Goal: Obtain resource: Download file/media

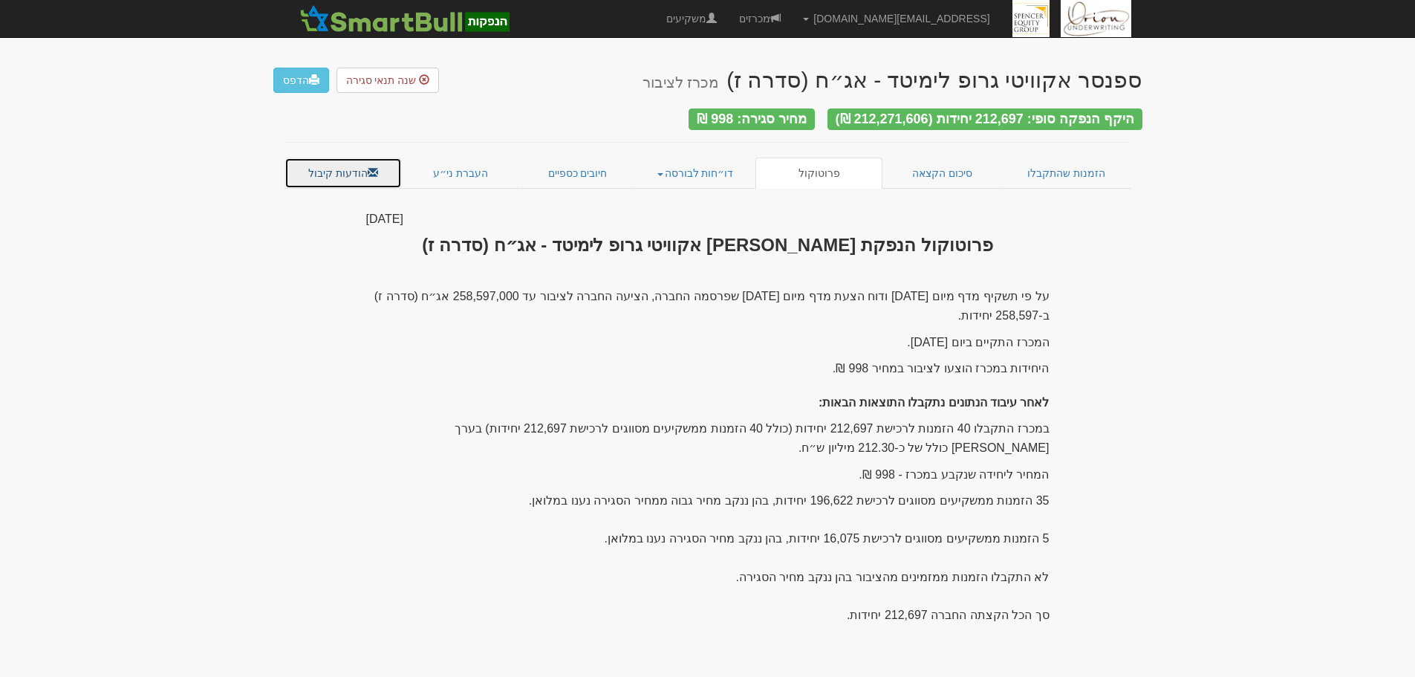
click at [357, 169] on link "הודעות קיבול" at bounding box center [344, 173] width 118 height 31
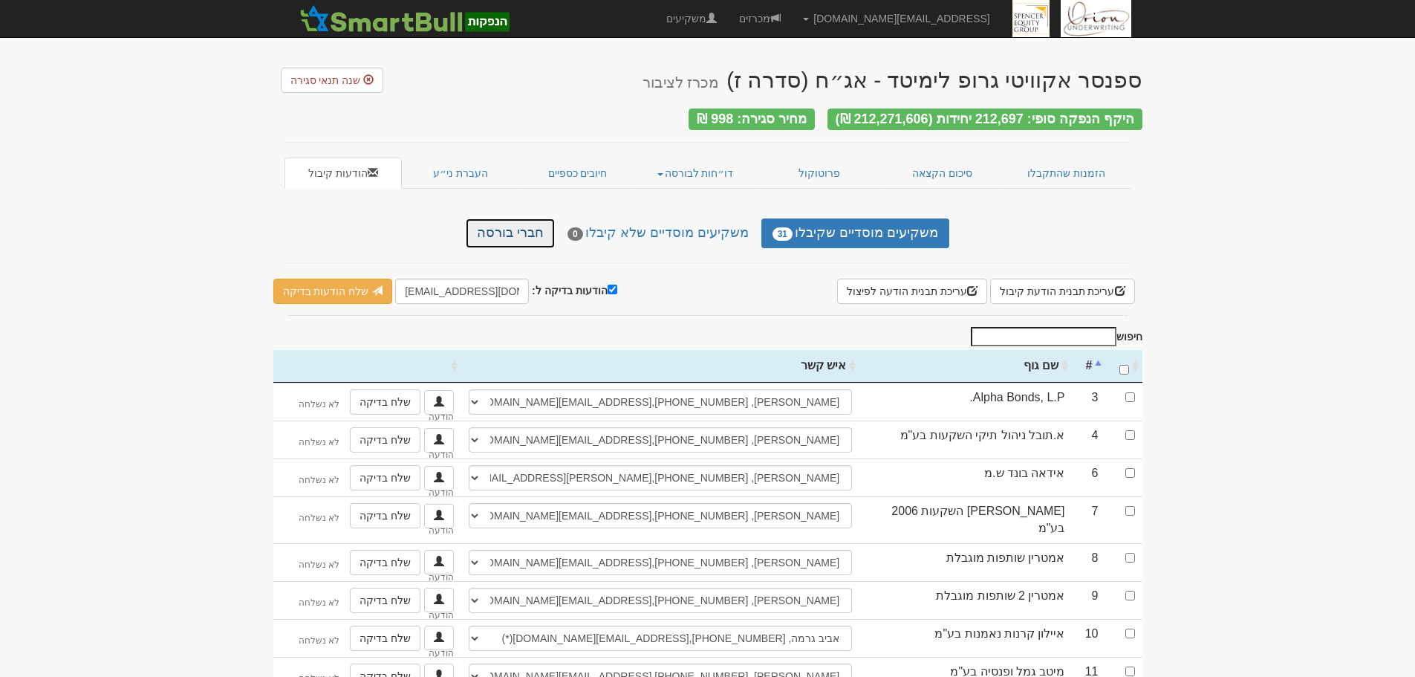
click at [514, 224] on link "חברי בורסה" at bounding box center [510, 233] width 89 height 30
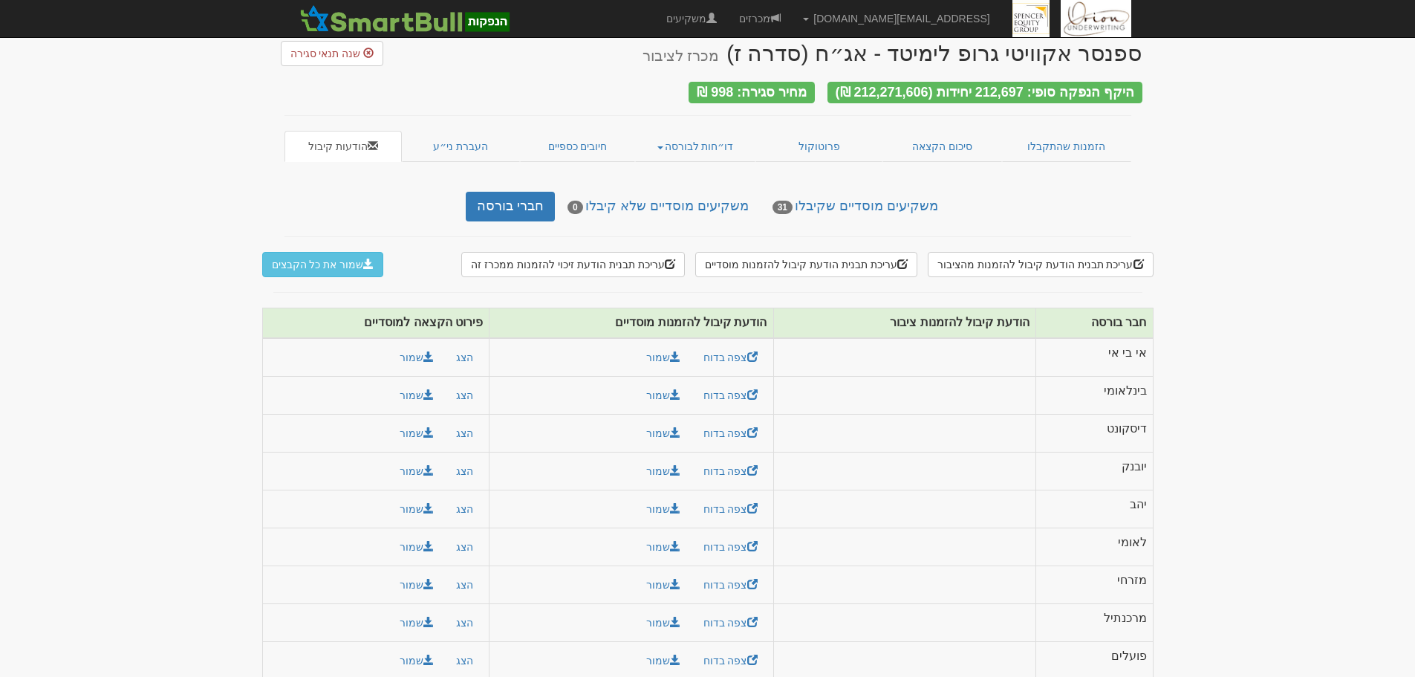
scroll to position [39, 0]
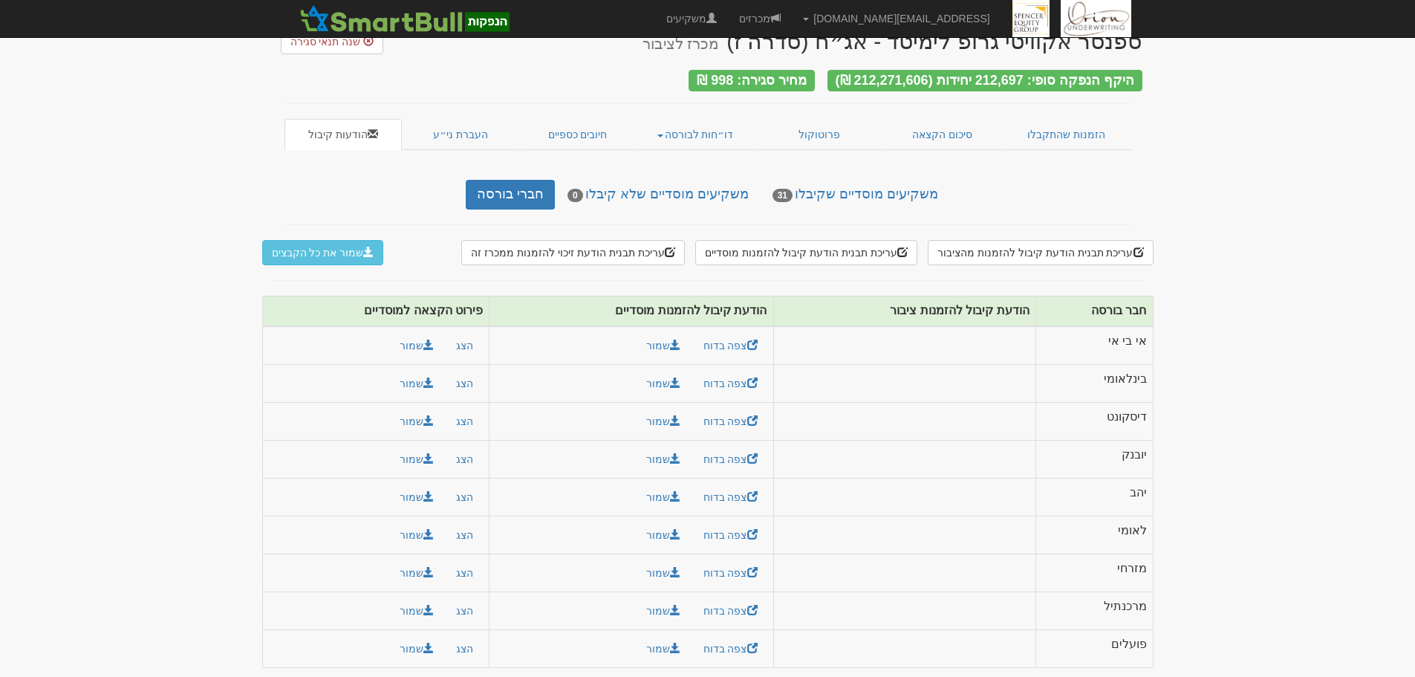
click at [355, 259] on div "עריכת תבנית הודעת קיבול להזמנות מהציבור עריכת תבנית הודעת קיבול להזמנות מוסדיים…" at bounding box center [707, 461] width 869 height 443
click at [356, 253] on button "שמור את כל הקבצים" at bounding box center [323, 252] width 122 height 25
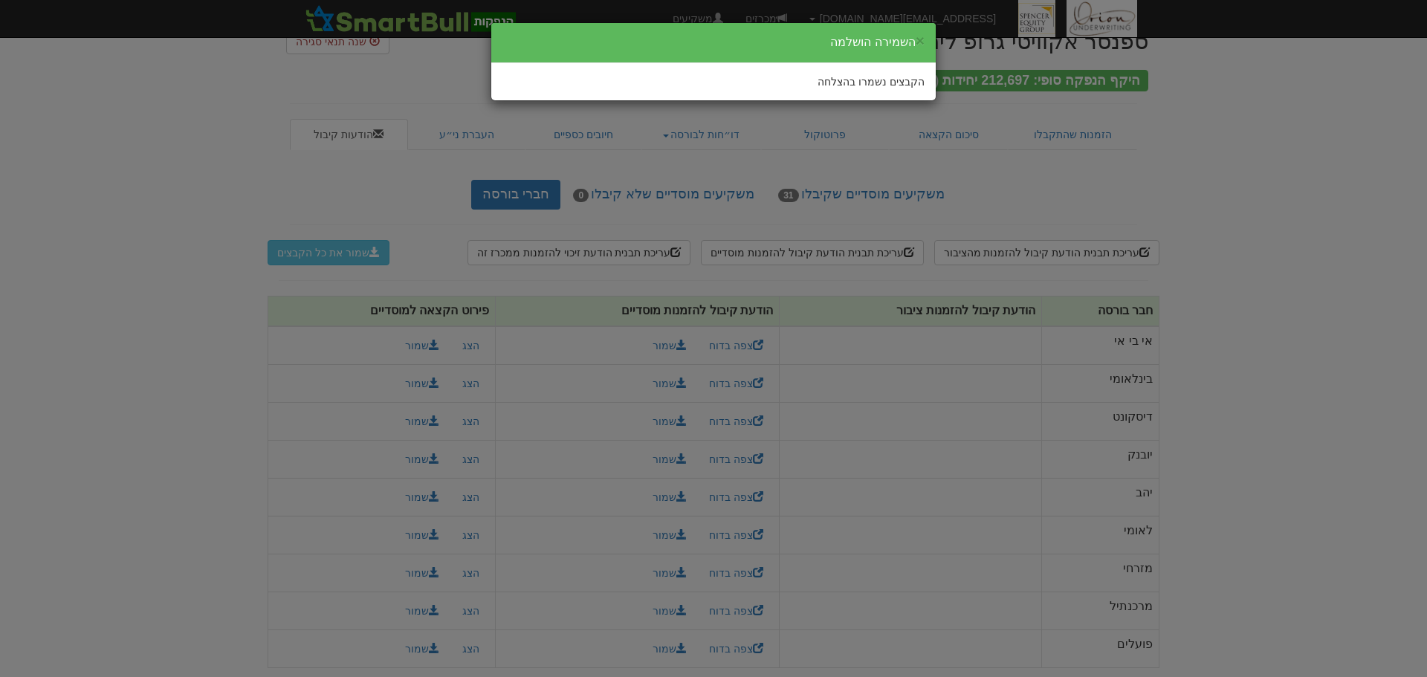
drag, startPoint x: 1190, startPoint y: 175, endPoint x: 759, endPoint y: 102, distance: 437.2
click at [1190, 175] on div "× השמירה הושלמה הקבצים נשמרו בהצלחה" at bounding box center [713, 338] width 1427 height 677
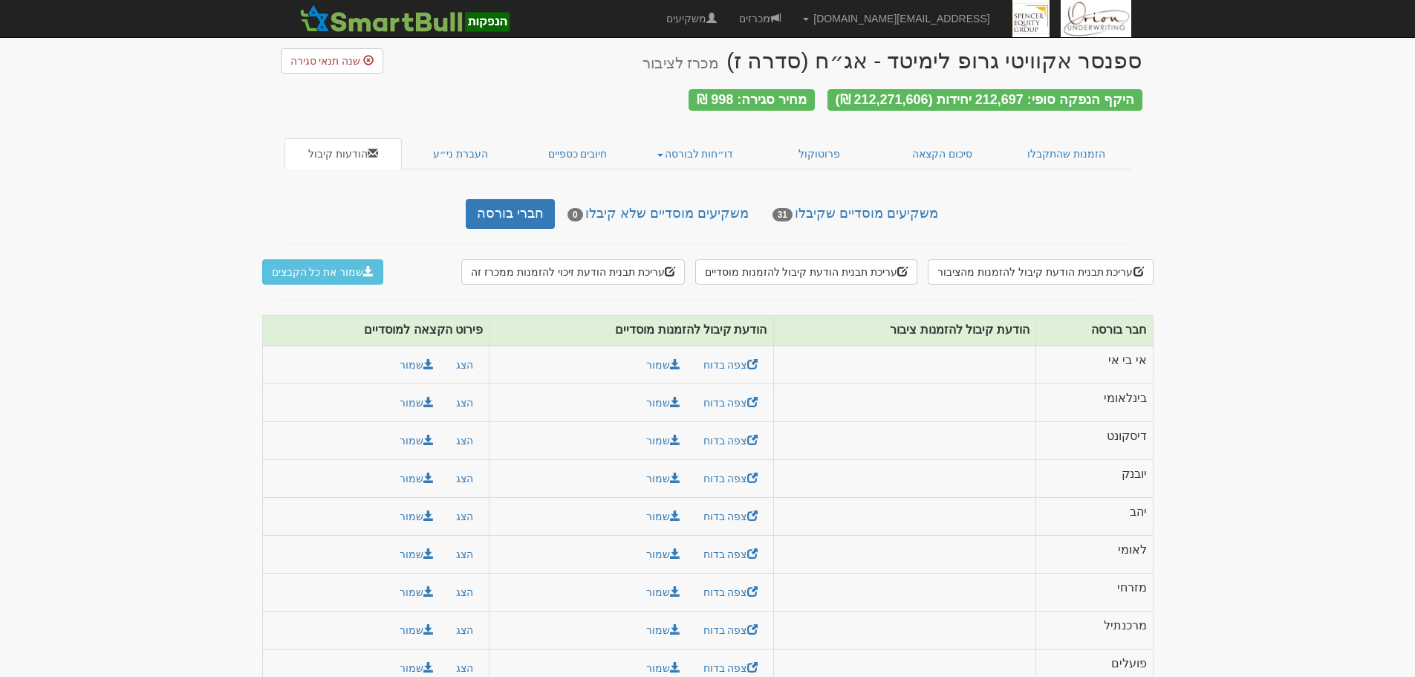
scroll to position [0, 0]
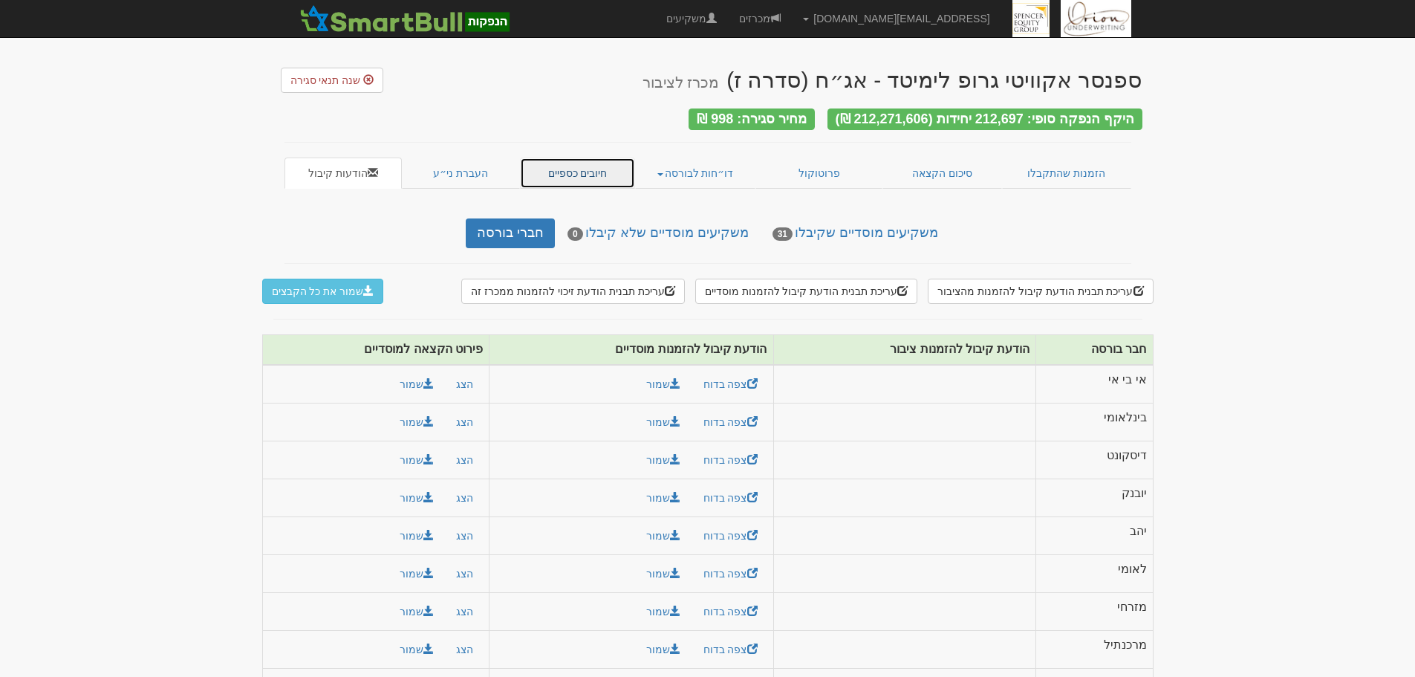
click at [565, 169] on link "חיובים כספיים" at bounding box center [578, 173] width 116 height 31
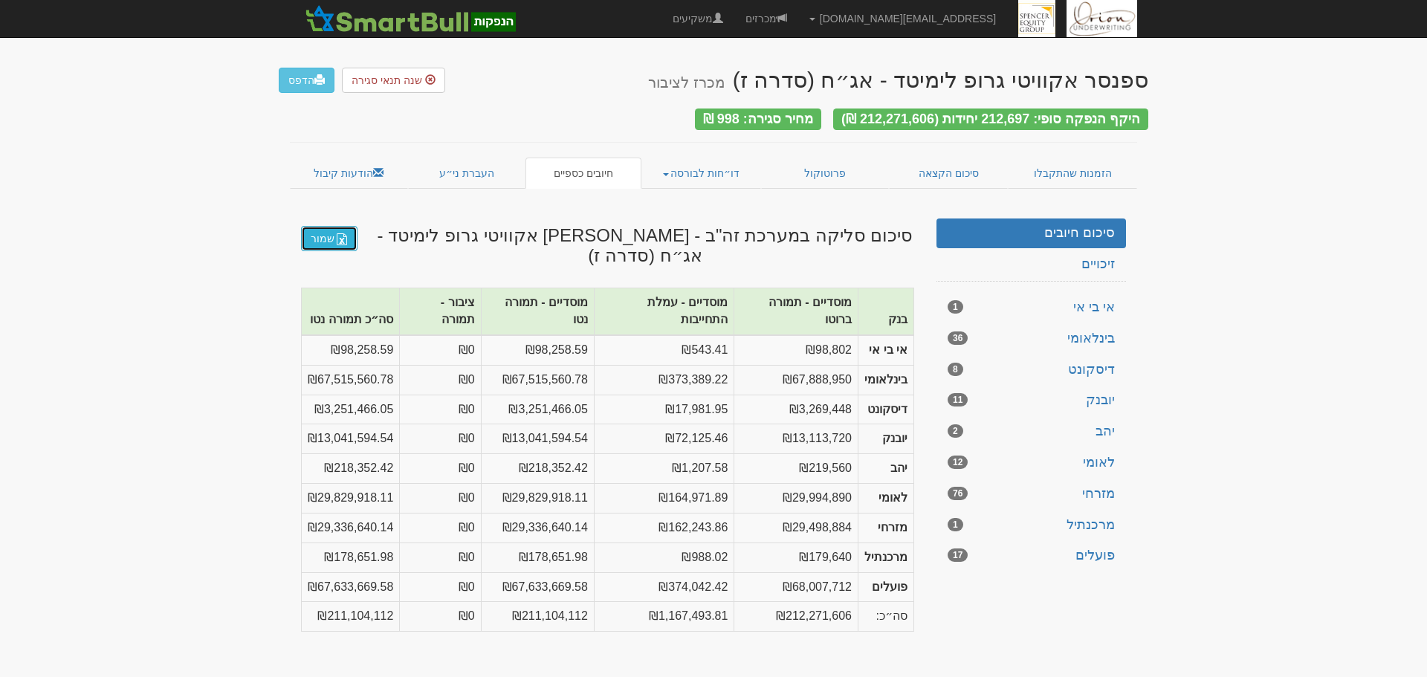
click at [345, 226] on link "שמור" at bounding box center [329, 238] width 56 height 25
click at [496, 160] on link "העברת ני״ע" at bounding box center [467, 173] width 118 height 31
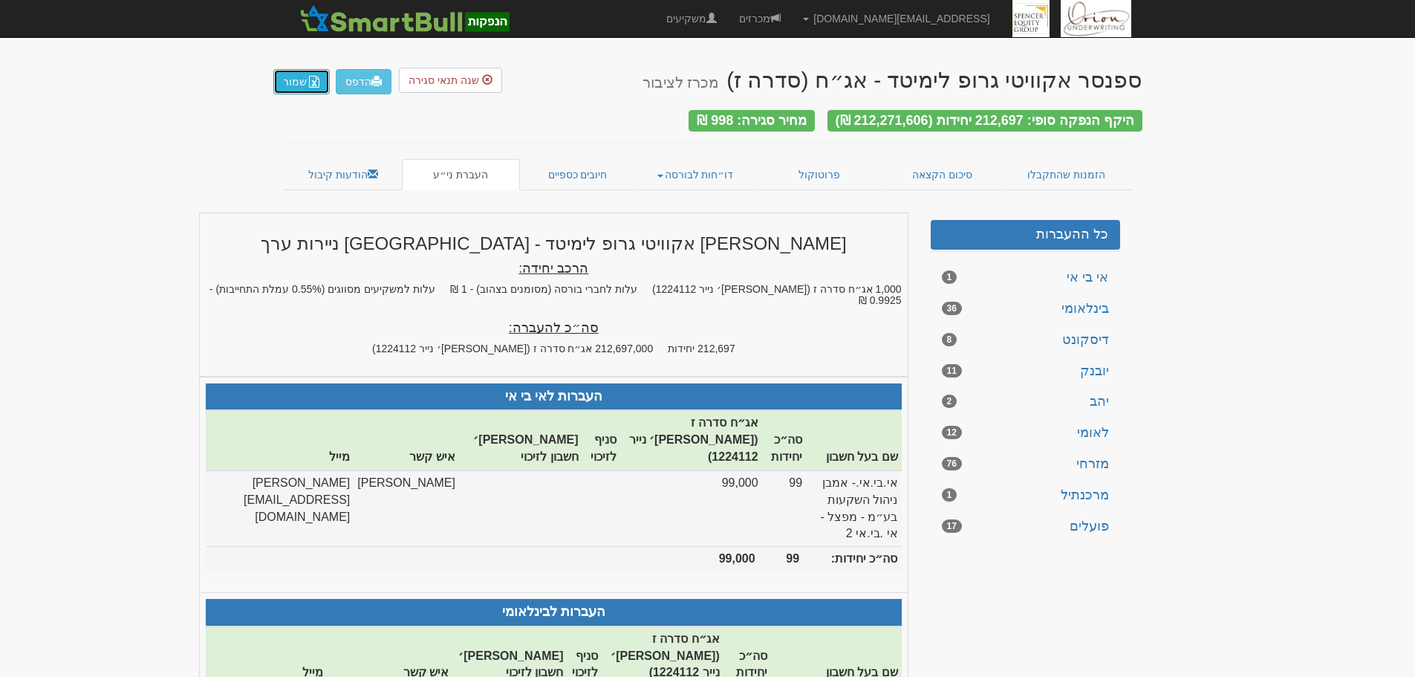
click at [308, 89] on button "שמור" at bounding box center [301, 81] width 56 height 25
click at [792, 18] on link "מכרזים" at bounding box center [760, 18] width 64 height 37
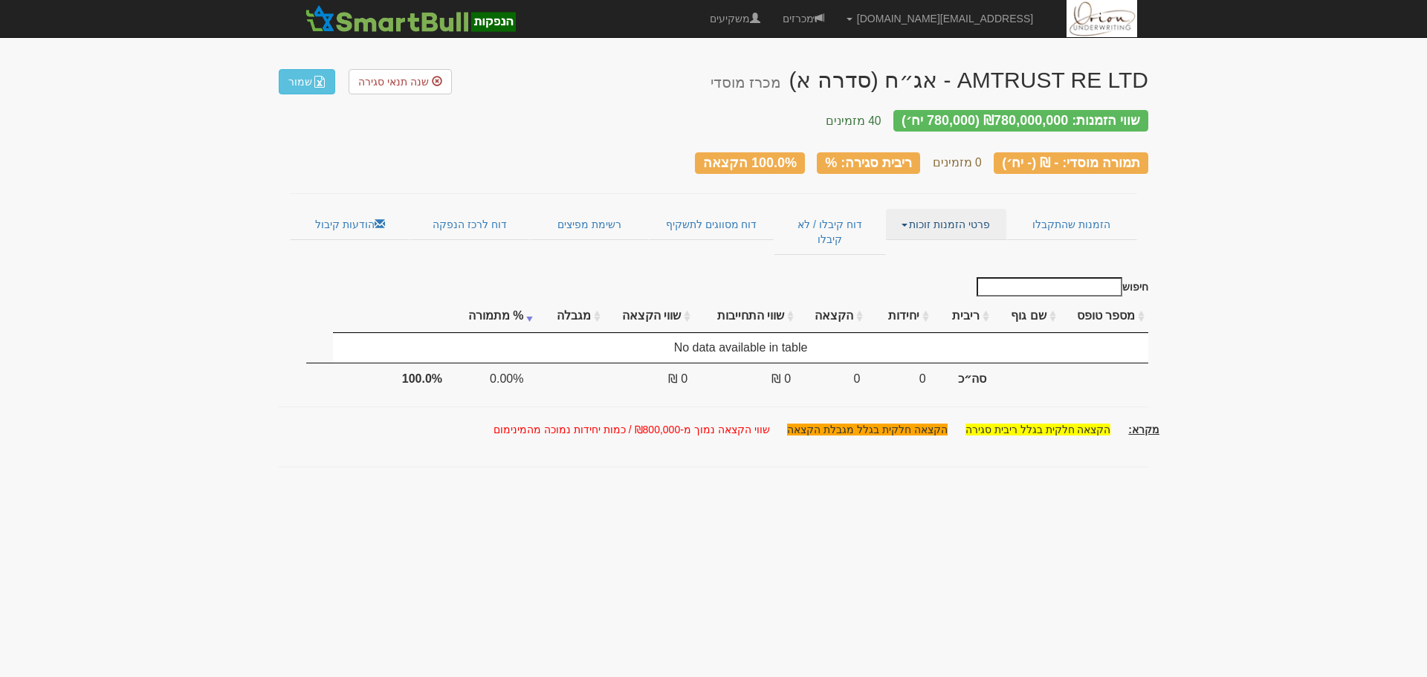
click at [918, 210] on link "פרטי הזמנות זוכות" at bounding box center [946, 224] width 120 height 31
click at [736, 209] on link "דוח מסווגים לתשקיף" at bounding box center [711, 224] width 124 height 31
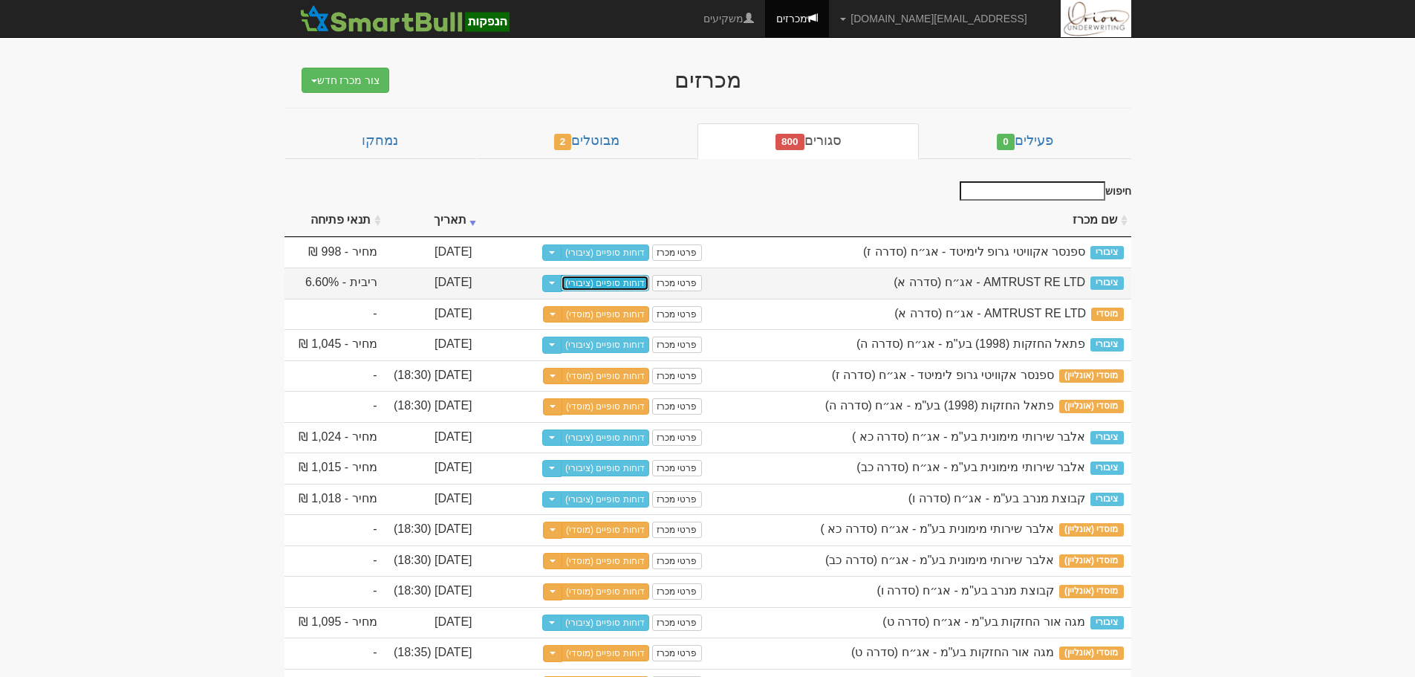
click at [628, 285] on link "דוחות סופיים (ציבורי)" at bounding box center [605, 283] width 88 height 16
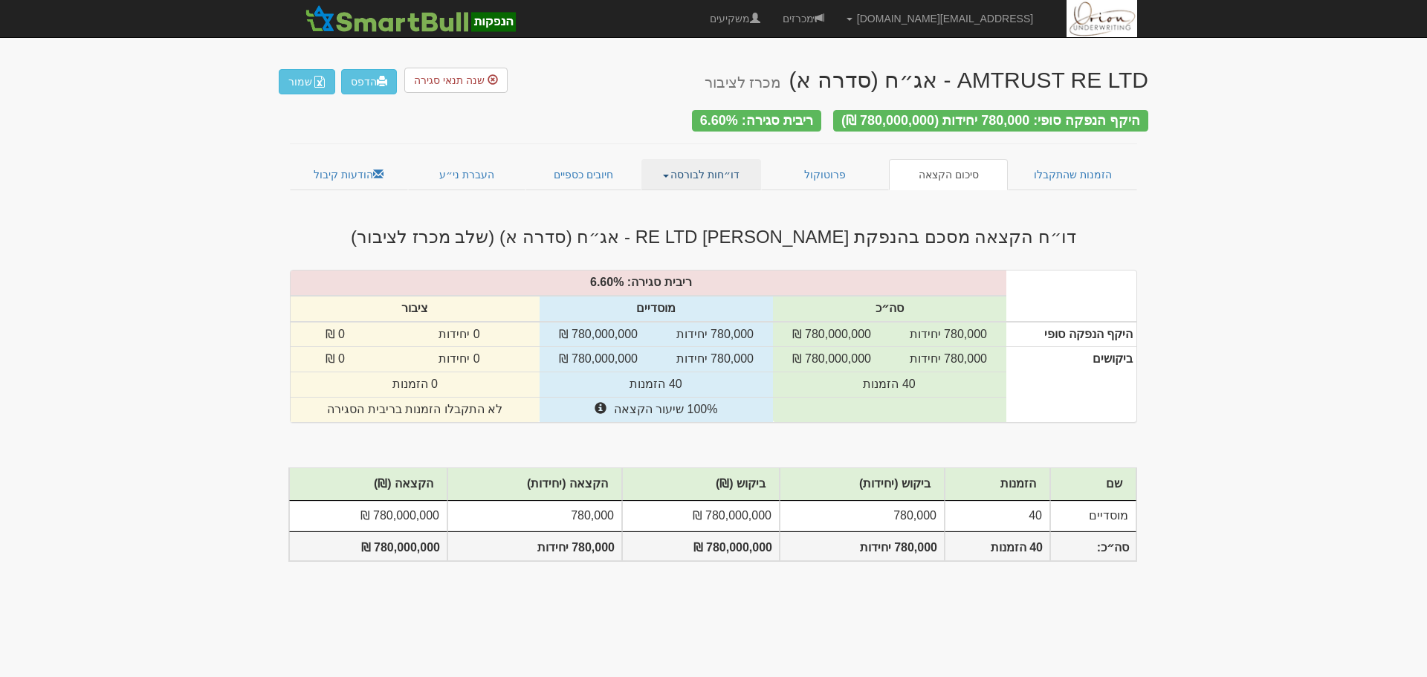
click at [716, 169] on link "דו״חות לבורסה" at bounding box center [701, 174] width 120 height 31
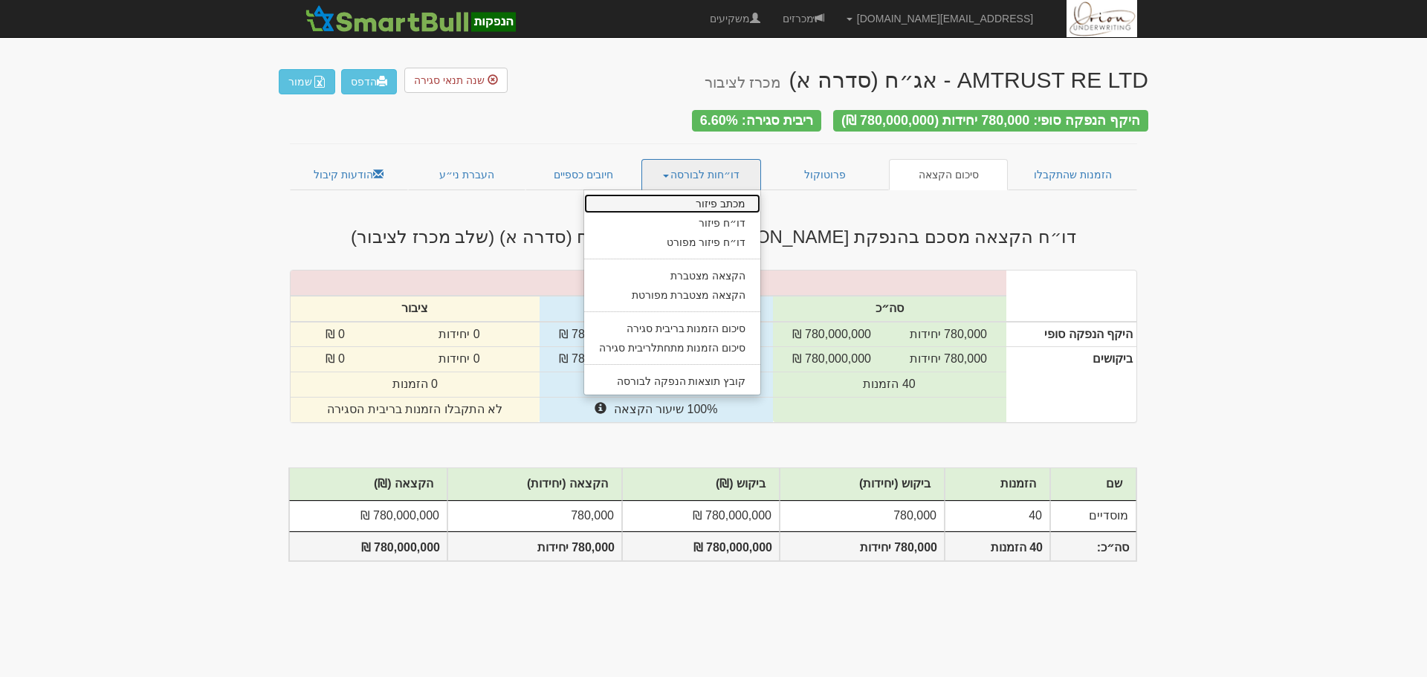
click at [739, 196] on link "מכתב פיזור" at bounding box center [672, 203] width 177 height 19
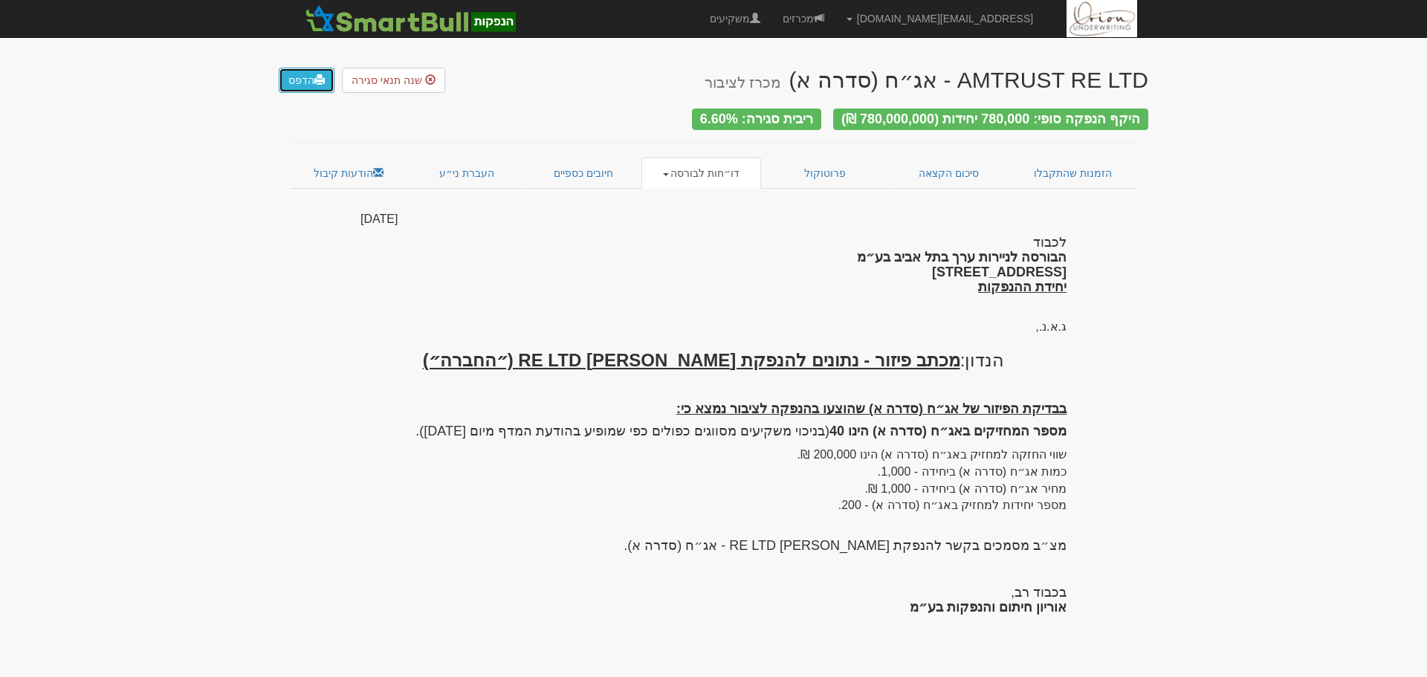
click at [317, 83] on span at bounding box center [319, 79] width 10 height 10
click at [322, 85] on link "הדפס" at bounding box center [307, 80] width 56 height 25
click at [698, 158] on link "דו״חות לבורסה" at bounding box center [701, 173] width 120 height 31
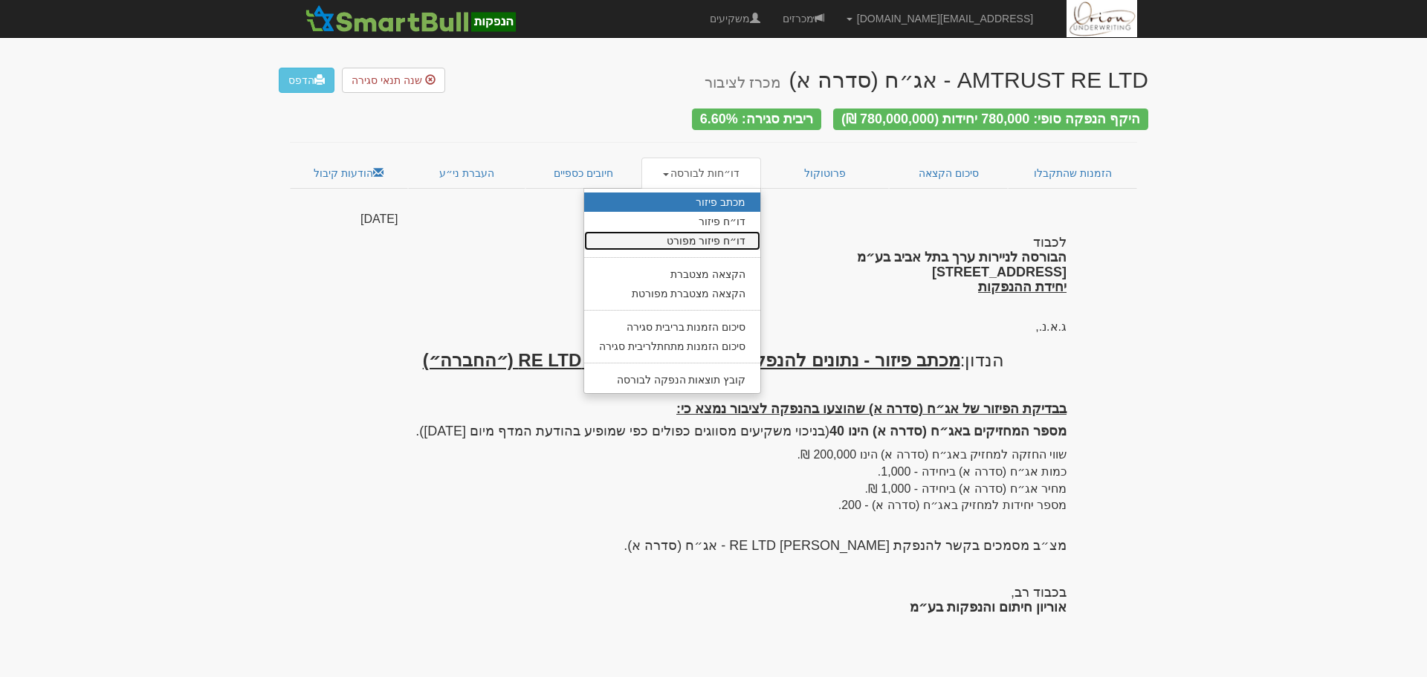
click at [697, 236] on link "דו״ח פיזור מפורט" at bounding box center [672, 240] width 177 height 19
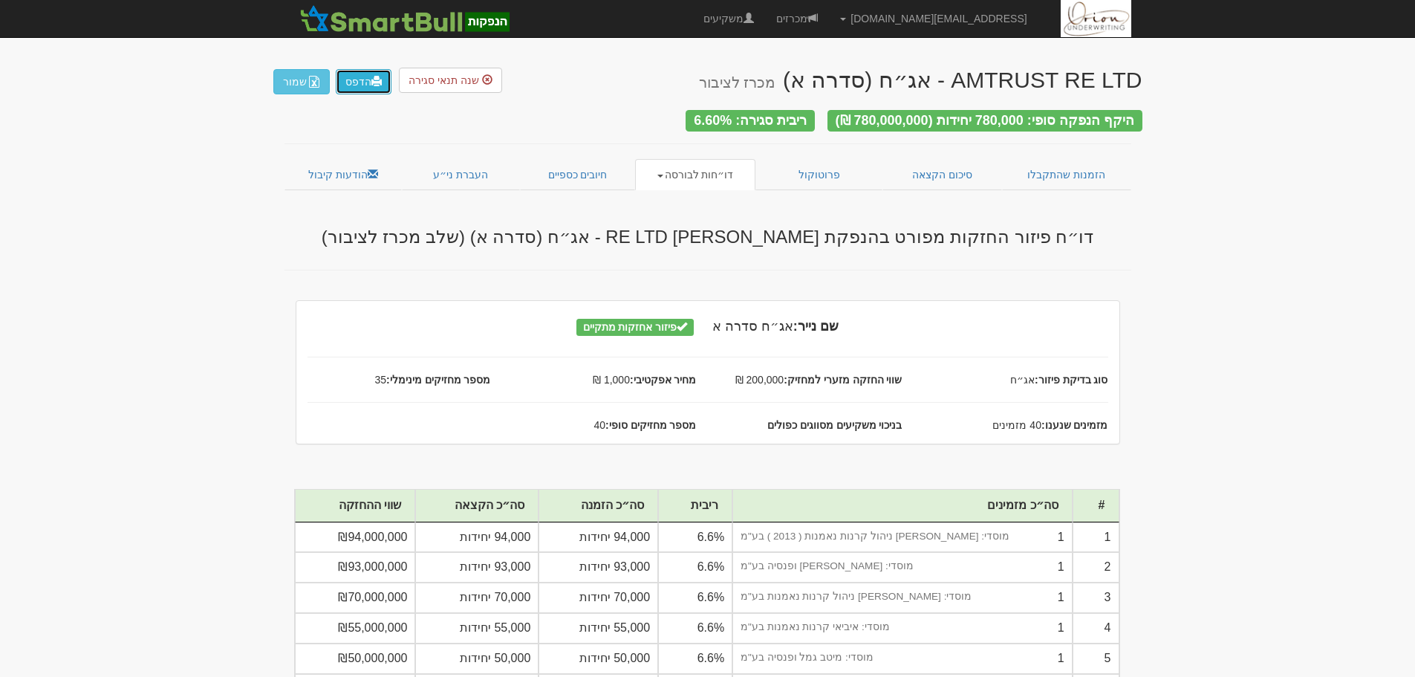
click at [373, 82] on span at bounding box center [377, 81] width 10 height 10
click at [386, 90] on link "הדפס" at bounding box center [364, 81] width 56 height 25
click at [698, 168] on link "דו״חות לבורסה" at bounding box center [695, 174] width 120 height 31
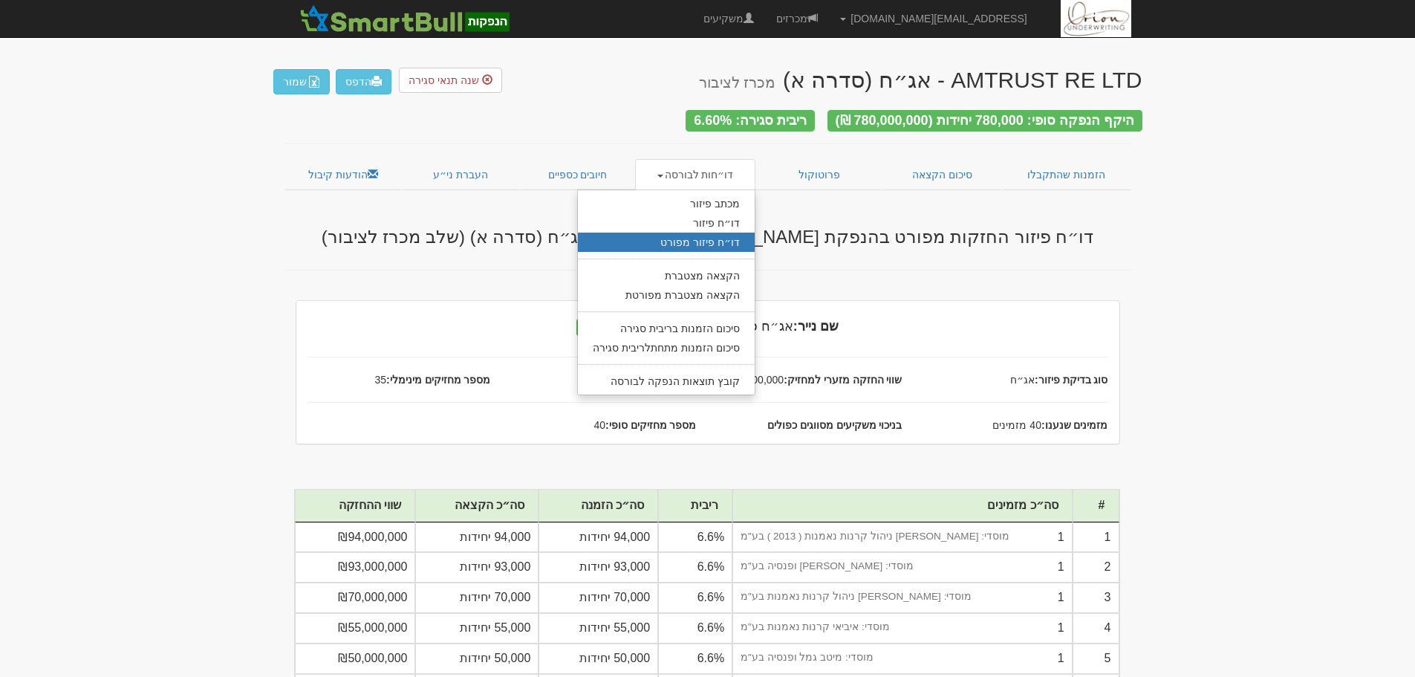
click at [698, 168] on link "דו״חות לבורסה" at bounding box center [695, 174] width 120 height 31
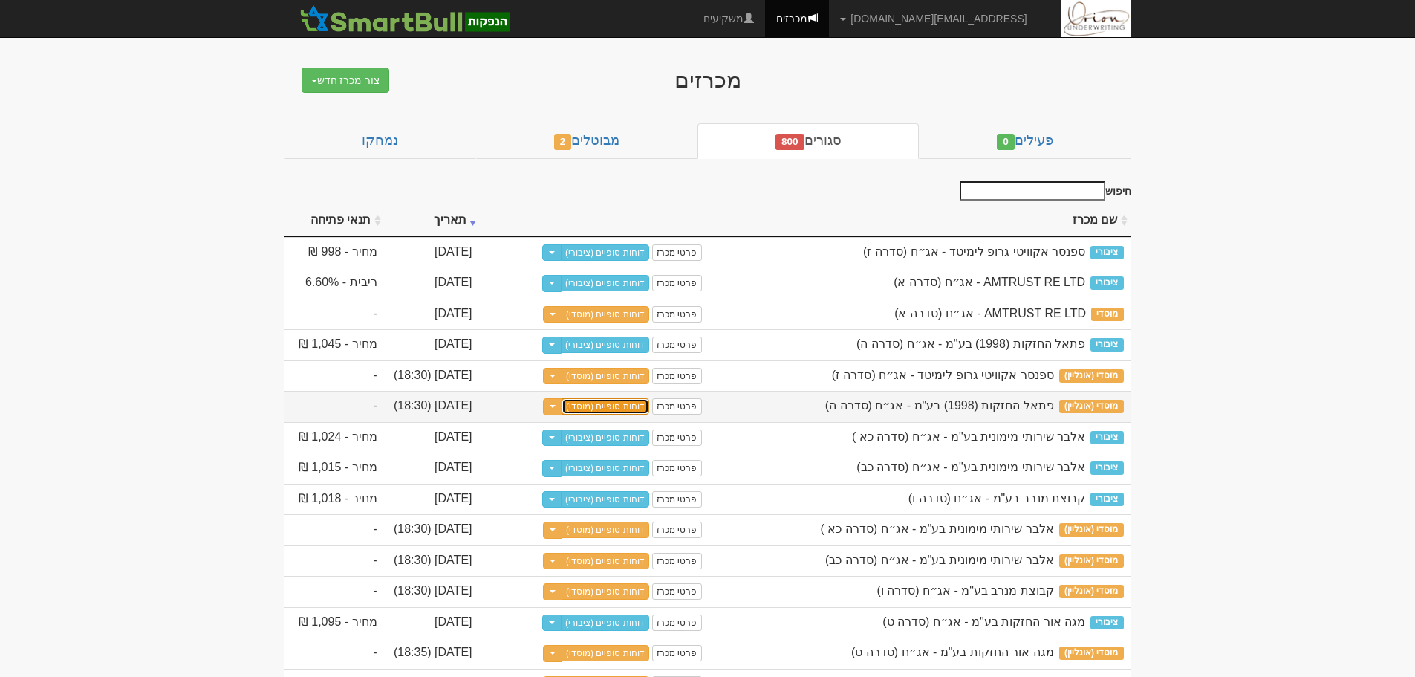
click at [626, 415] on link "דוחות סופיים (מוסדי)" at bounding box center [606, 406] width 88 height 16
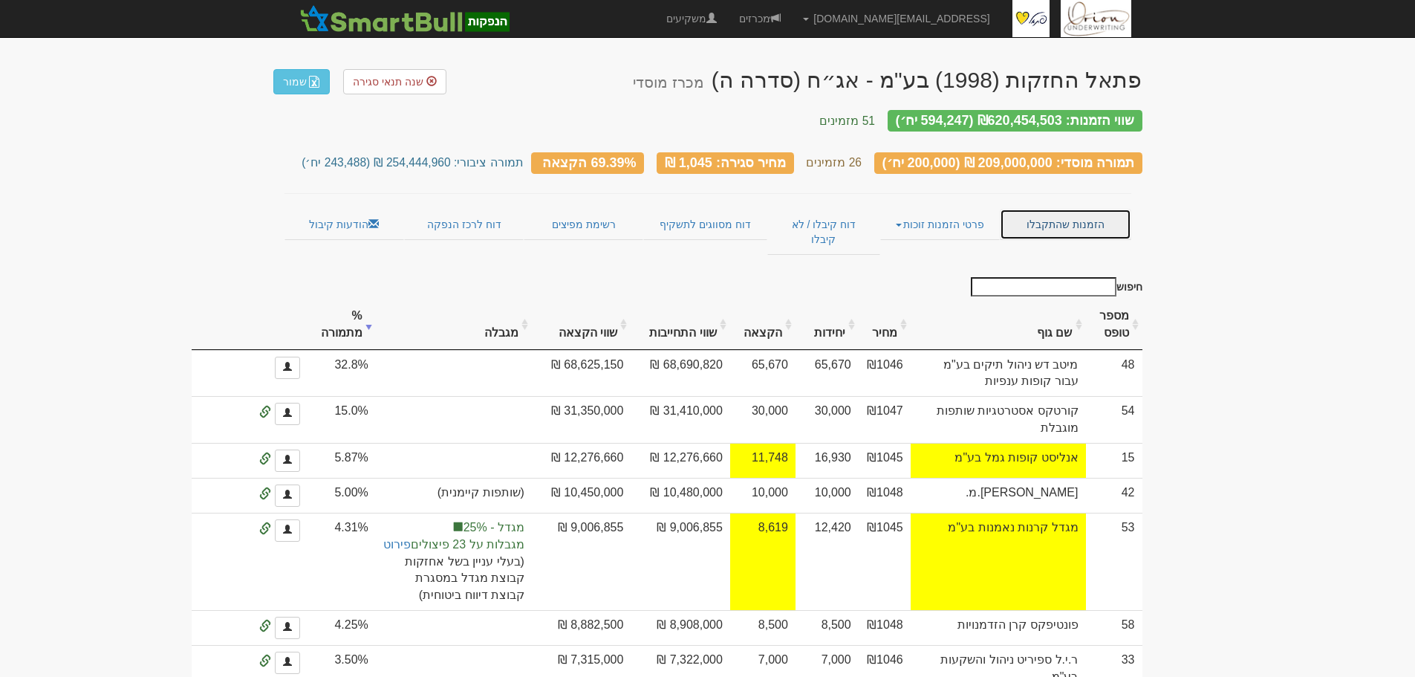
click at [1047, 215] on link "הזמנות שהתקבלו" at bounding box center [1065, 224] width 131 height 31
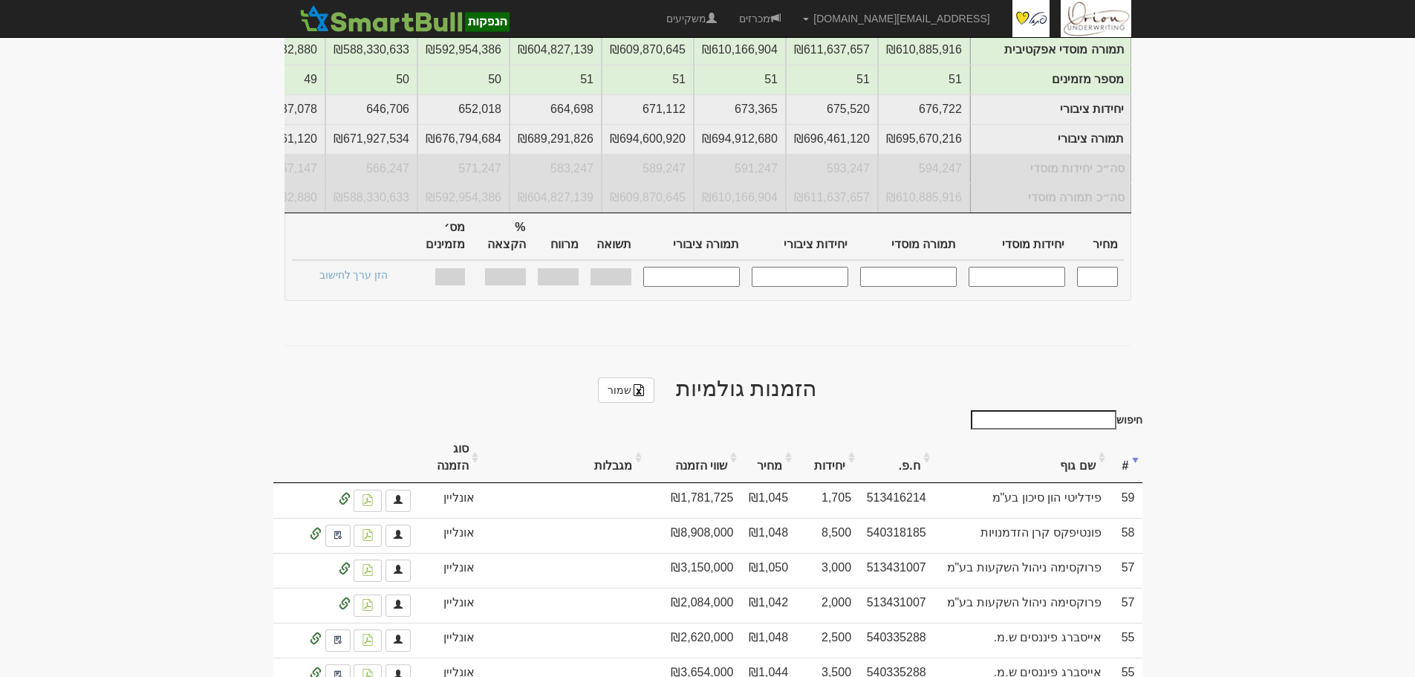
scroll to position [669, 0]
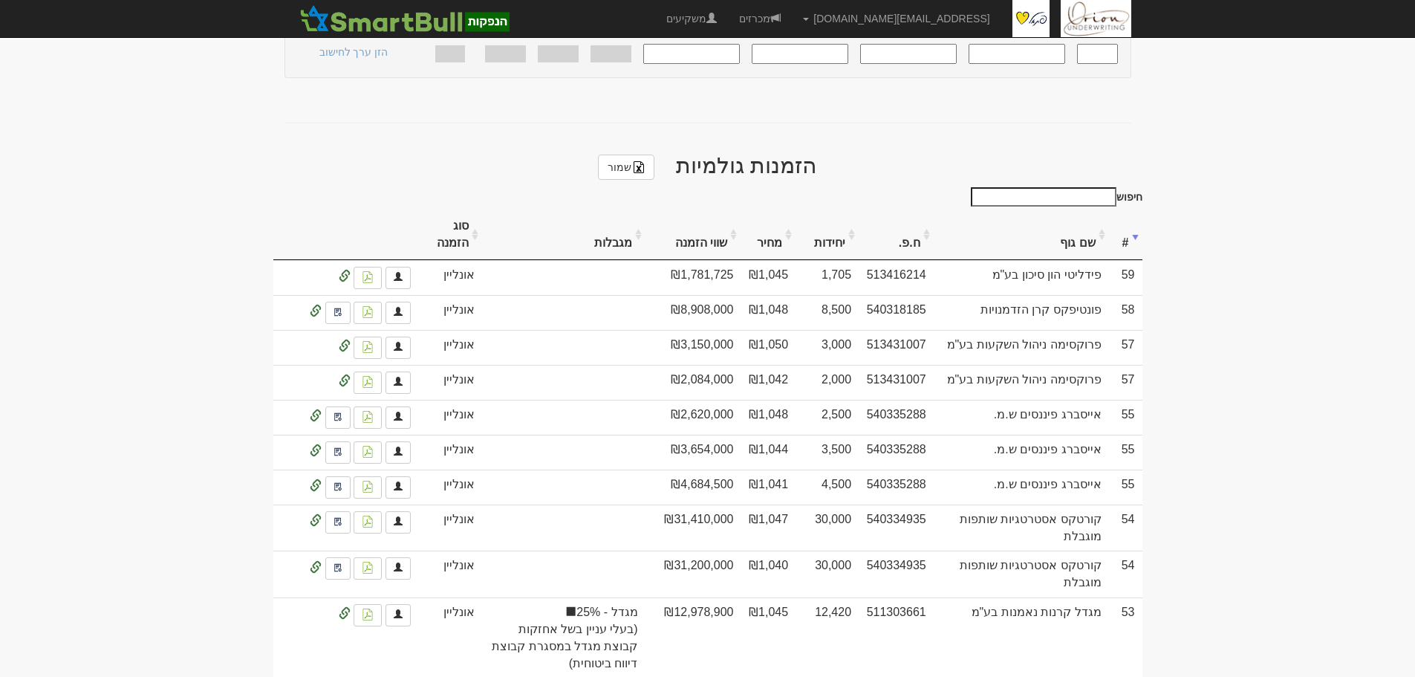
click at [465, 210] on th "סוג הזמנה" at bounding box center [450, 235] width 65 height 50
click at [453, 210] on th "סוג הזמנה" at bounding box center [450, 235] width 65 height 50
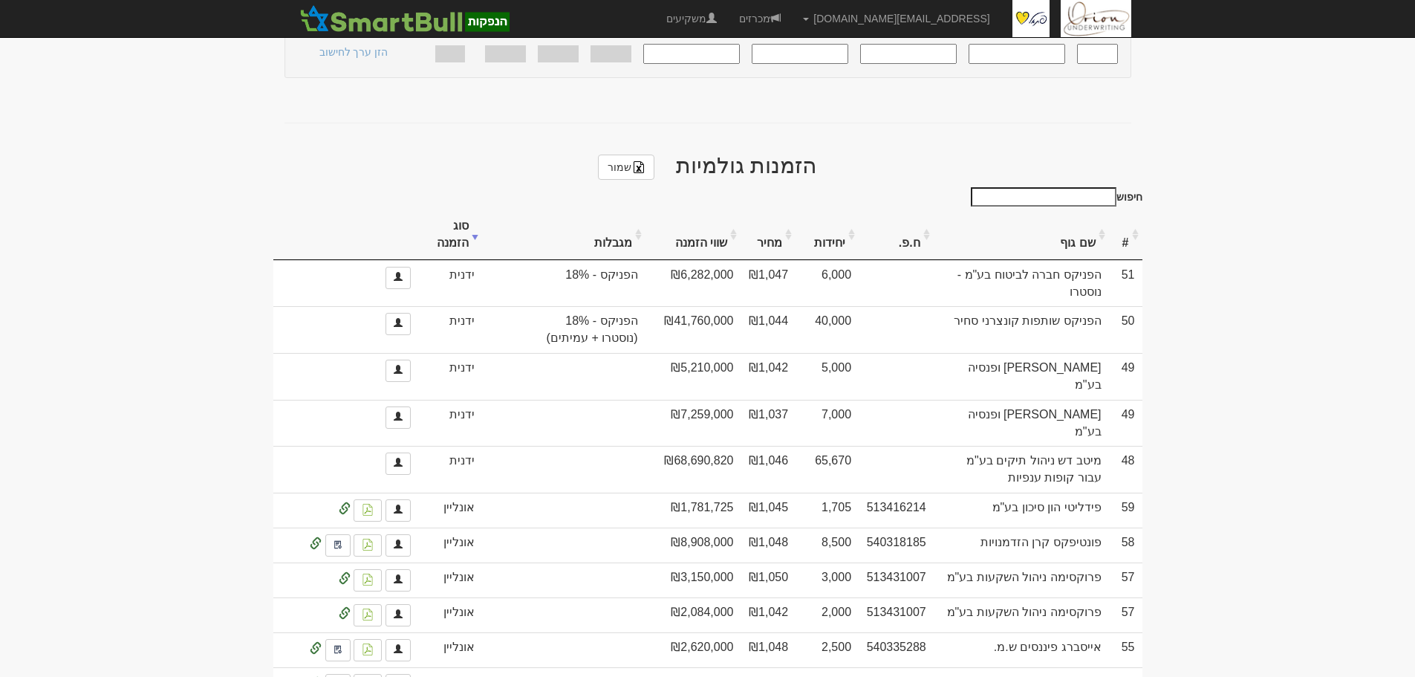
click at [453, 210] on th "סוג הזמנה" at bounding box center [450, 235] width 65 height 50
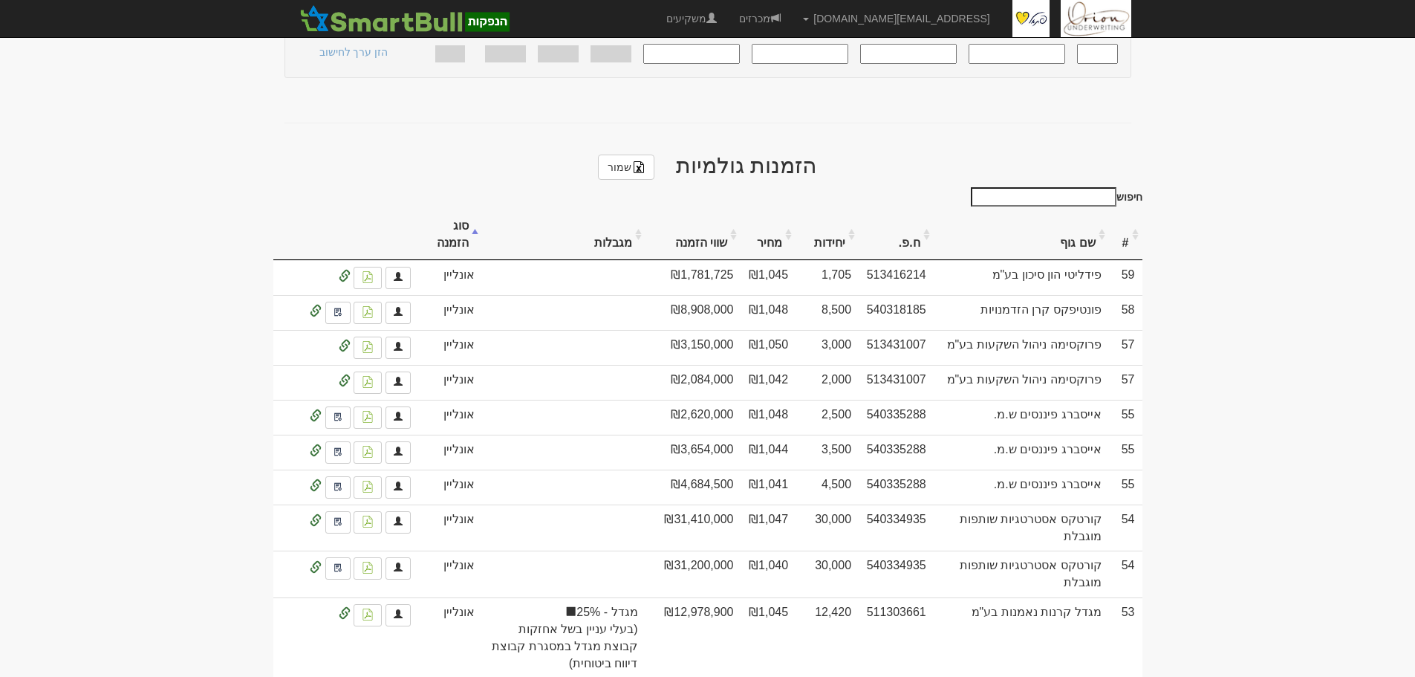
click at [453, 210] on th "סוג הזמנה" at bounding box center [450, 235] width 65 height 50
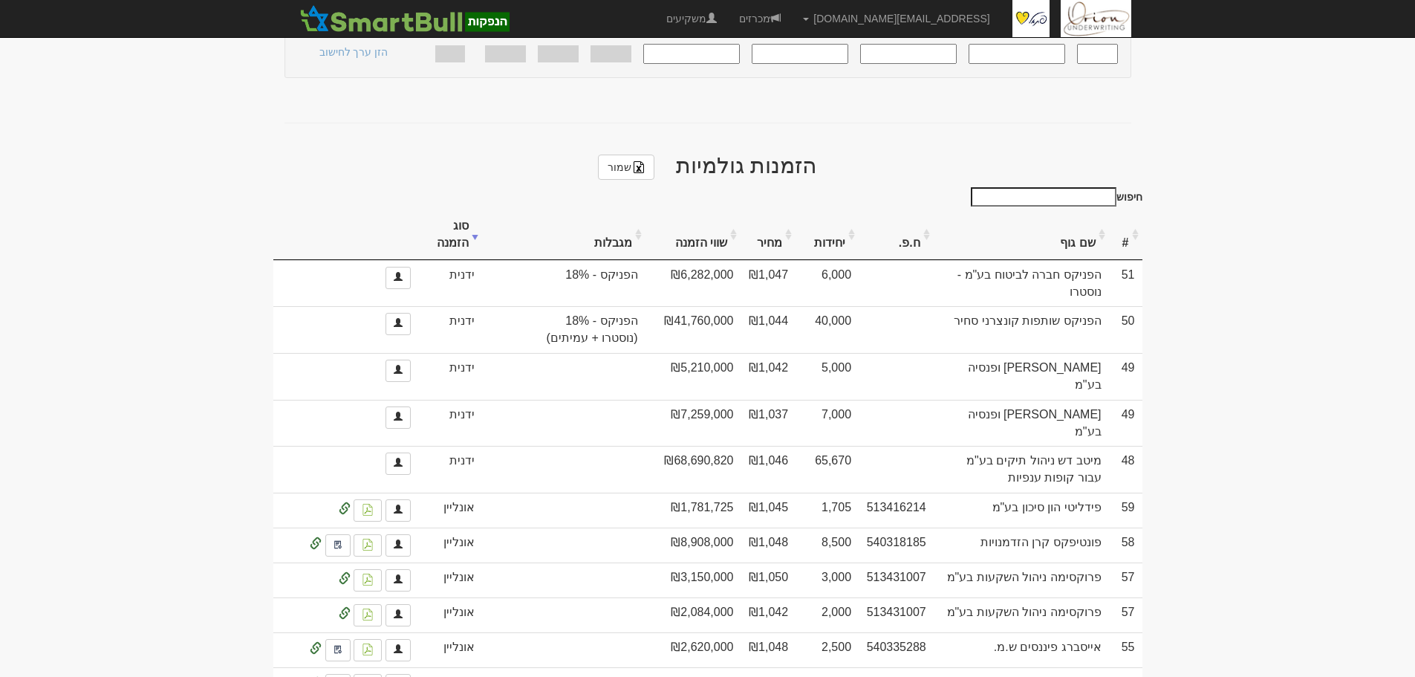
click at [1139, 210] on th "#" at bounding box center [1125, 235] width 33 height 50
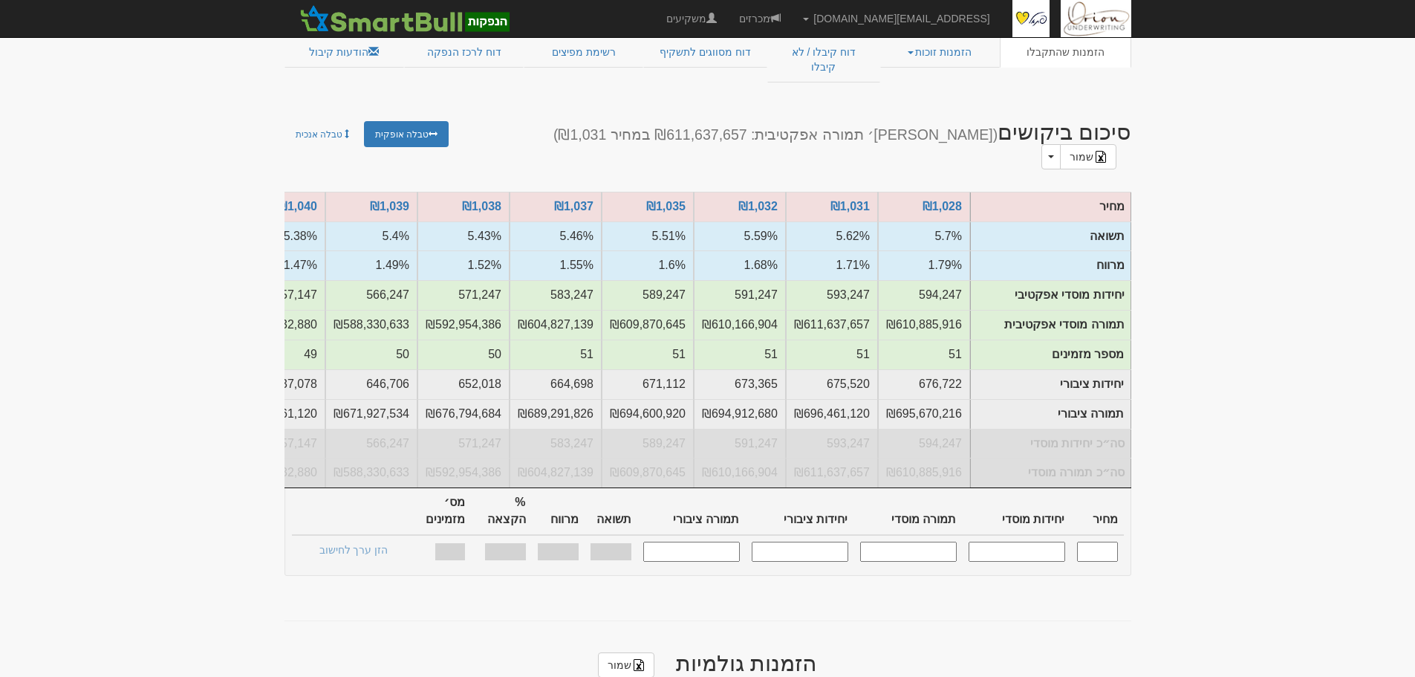
scroll to position [0, 0]
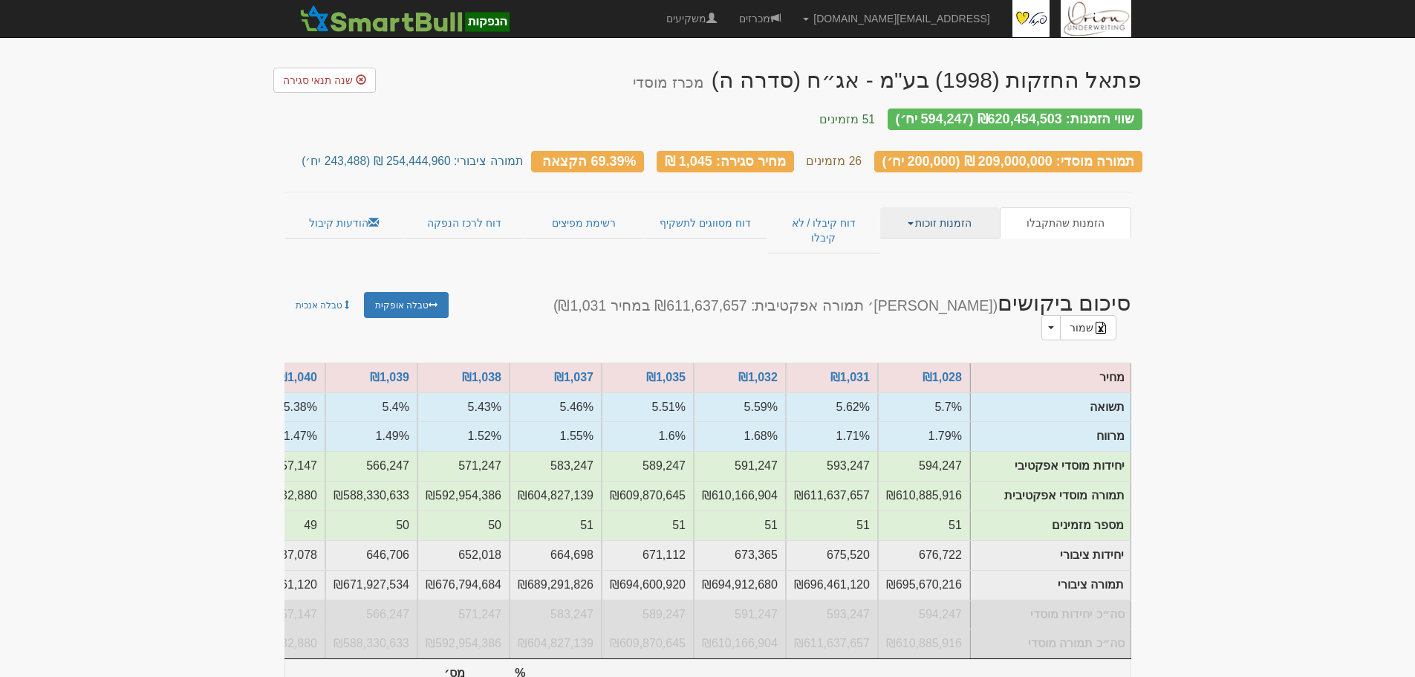
click at [925, 215] on link "הזמנות זוכות" at bounding box center [940, 222] width 120 height 31
click at [1047, 217] on link "הזמנות שהתקבלו" at bounding box center [1065, 222] width 131 height 31
click at [1051, 212] on link "הזמנות שהתקבלו" at bounding box center [1065, 222] width 131 height 31
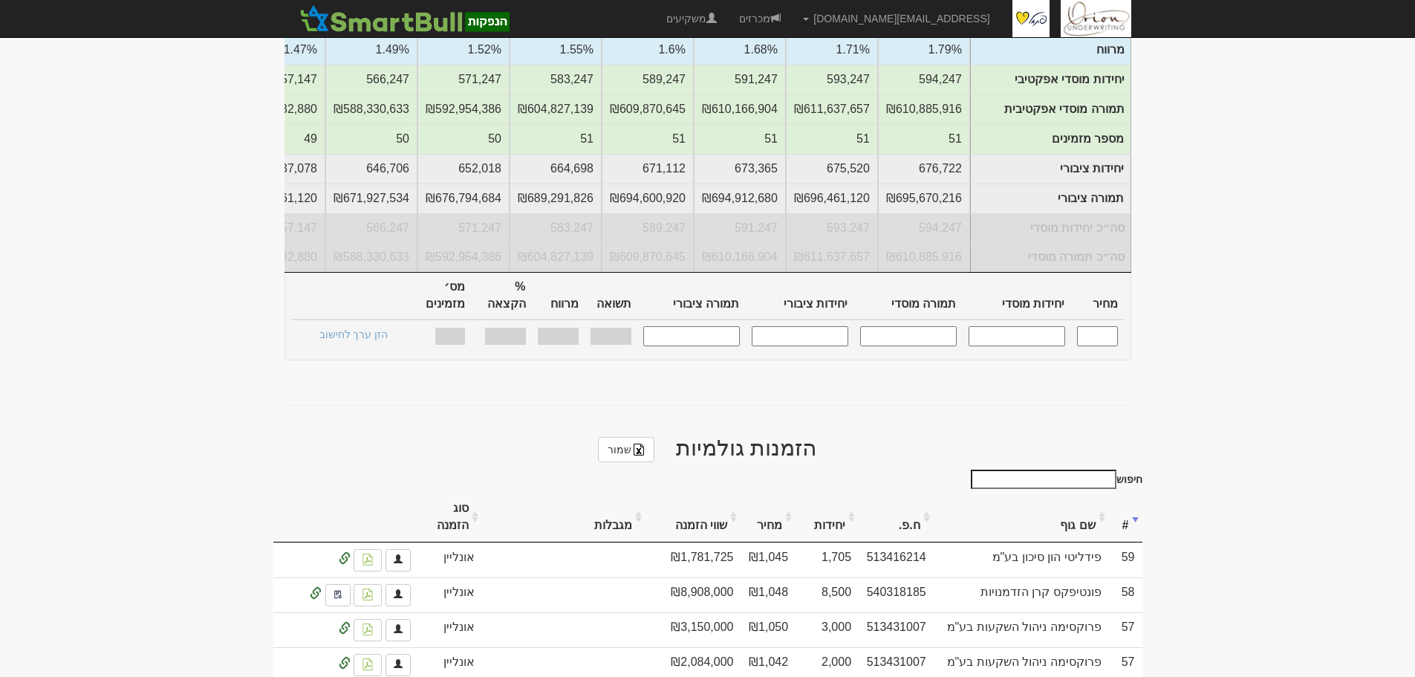
scroll to position [594, 0]
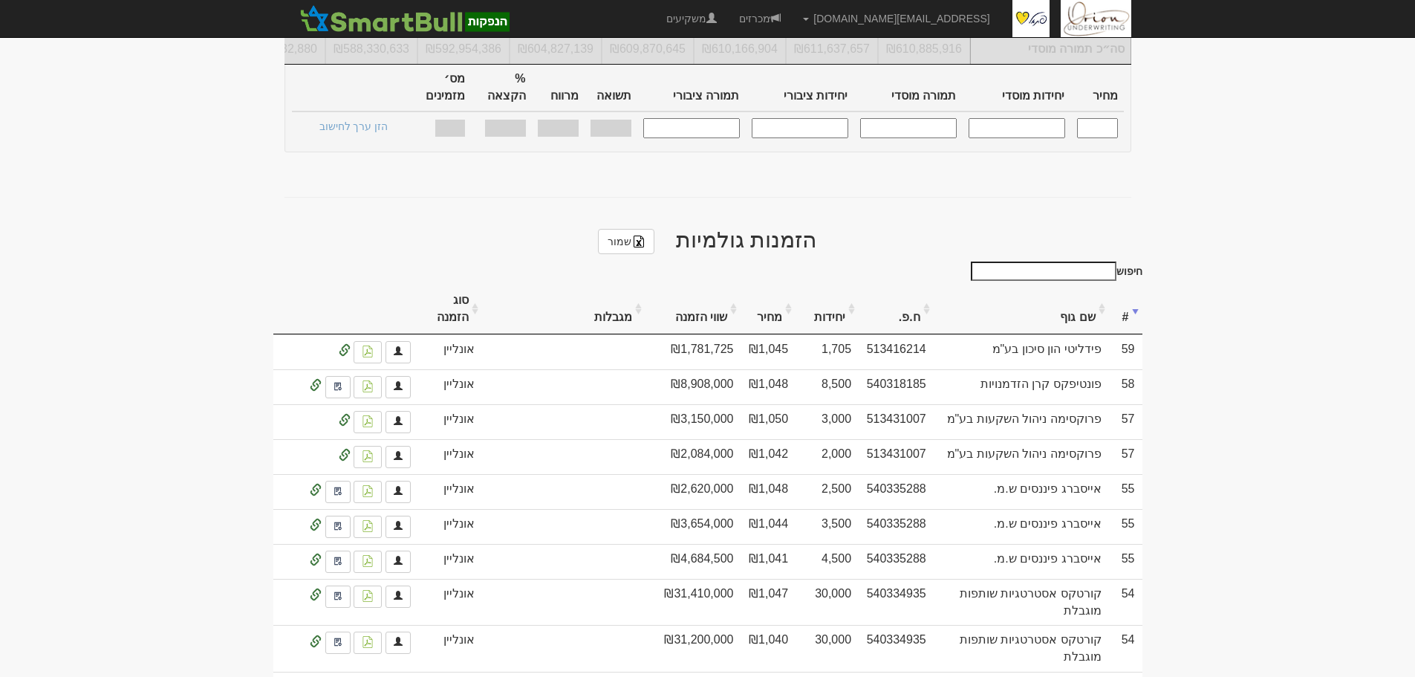
click at [1140, 285] on th "#" at bounding box center [1125, 310] width 33 height 50
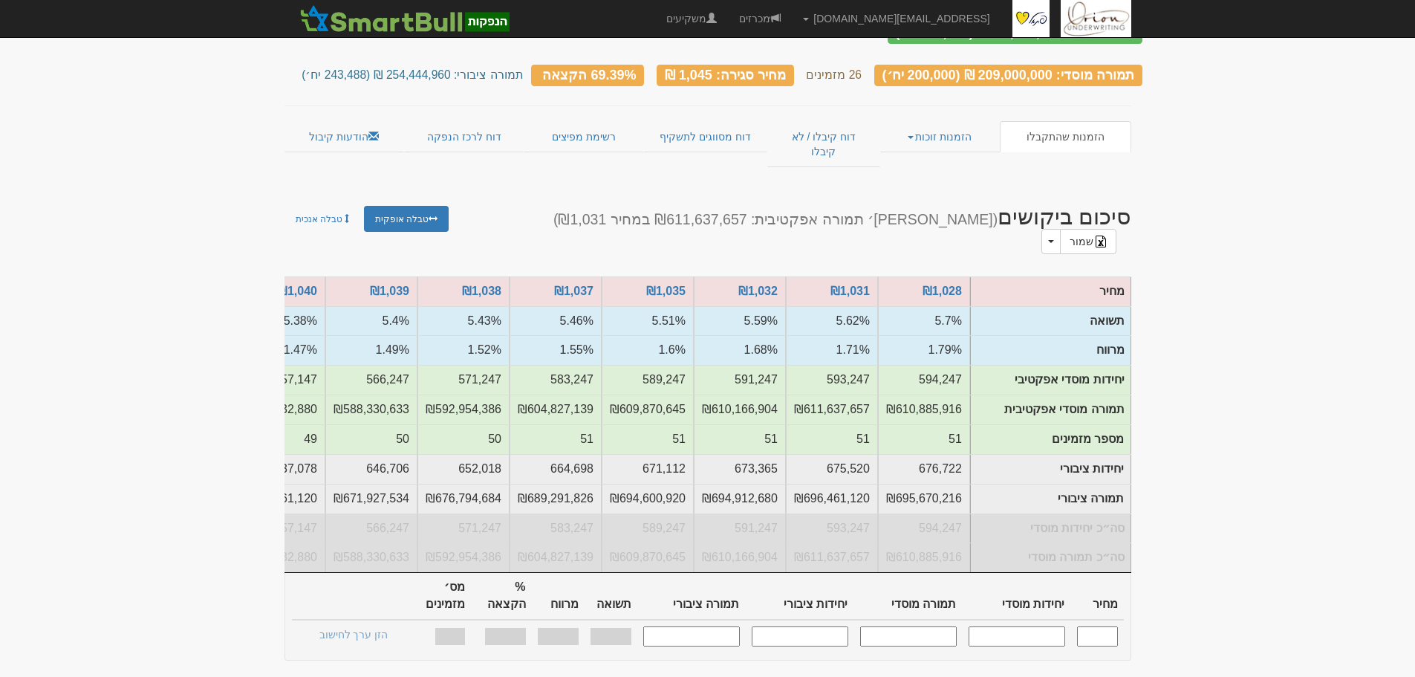
scroll to position [0, 0]
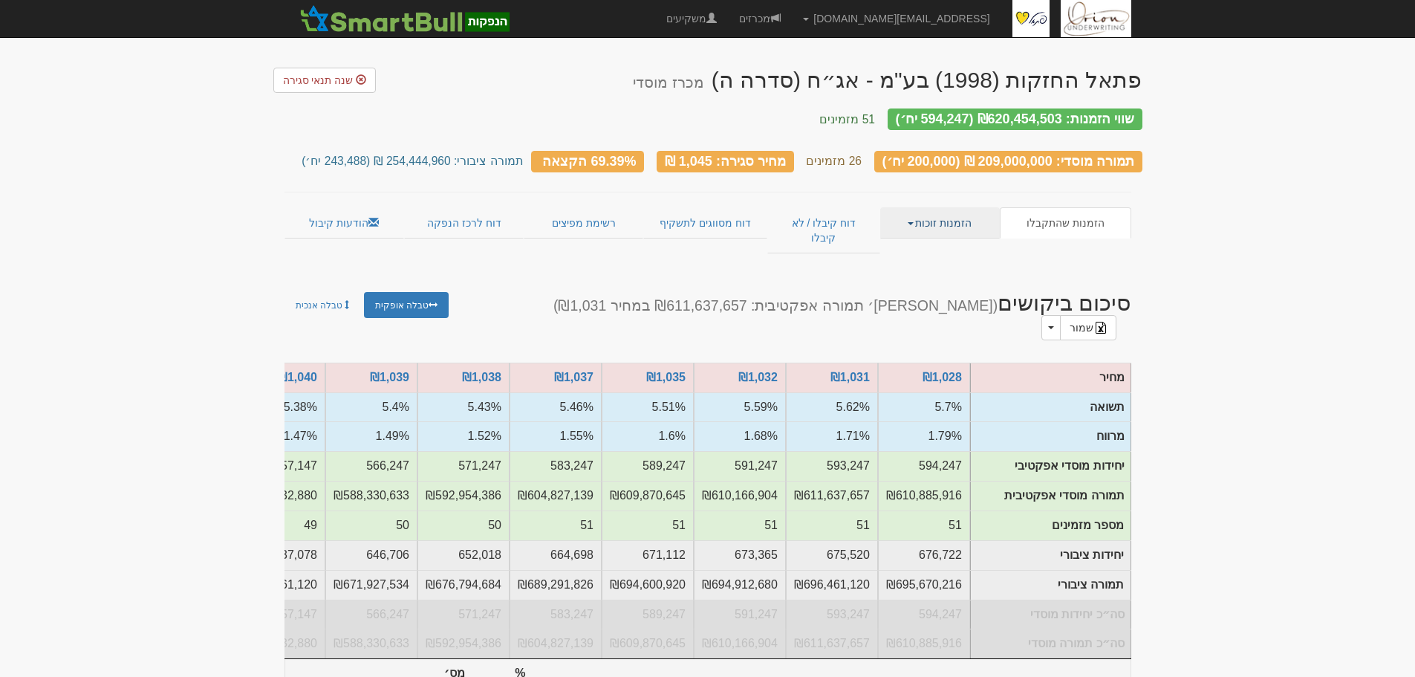
click at [918, 210] on link "הזמנות זוכות" at bounding box center [940, 222] width 120 height 31
click at [1052, 207] on link "הזמנות שהתקבלו" at bounding box center [1065, 222] width 131 height 31
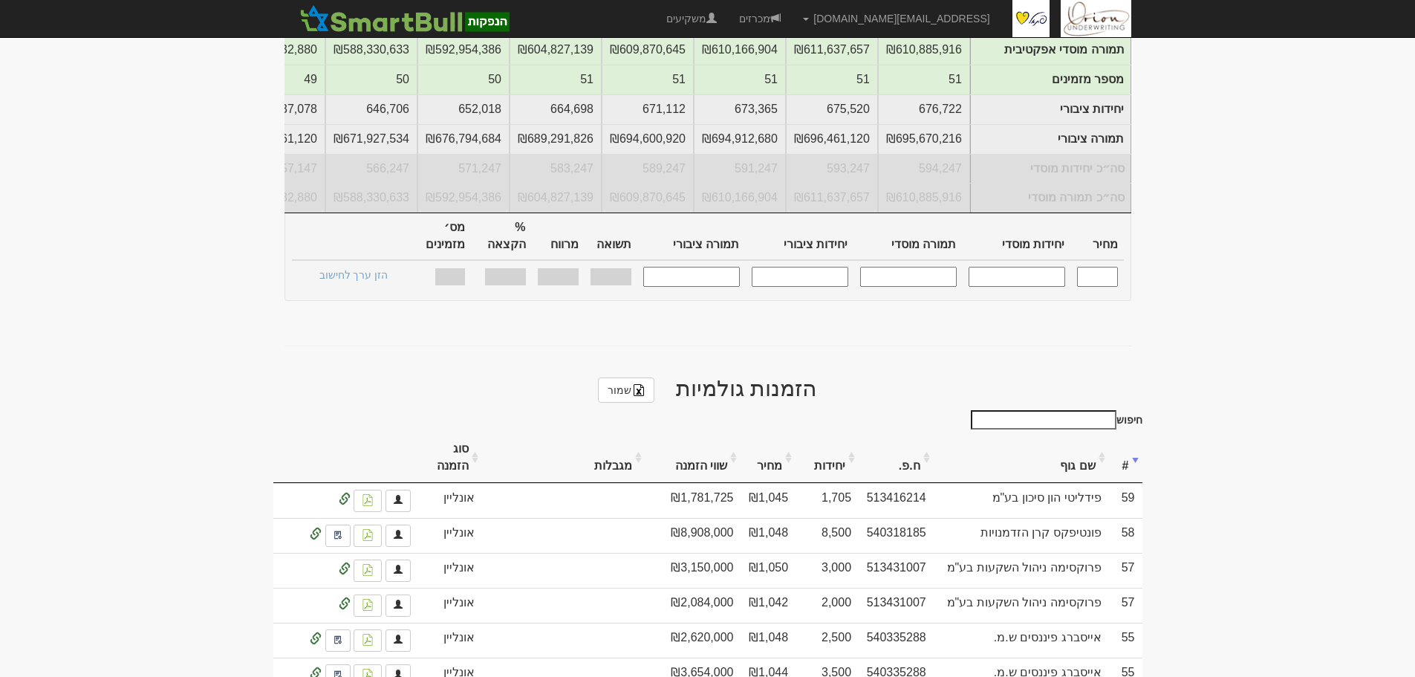
click at [1135, 433] on th "#" at bounding box center [1125, 458] width 33 height 50
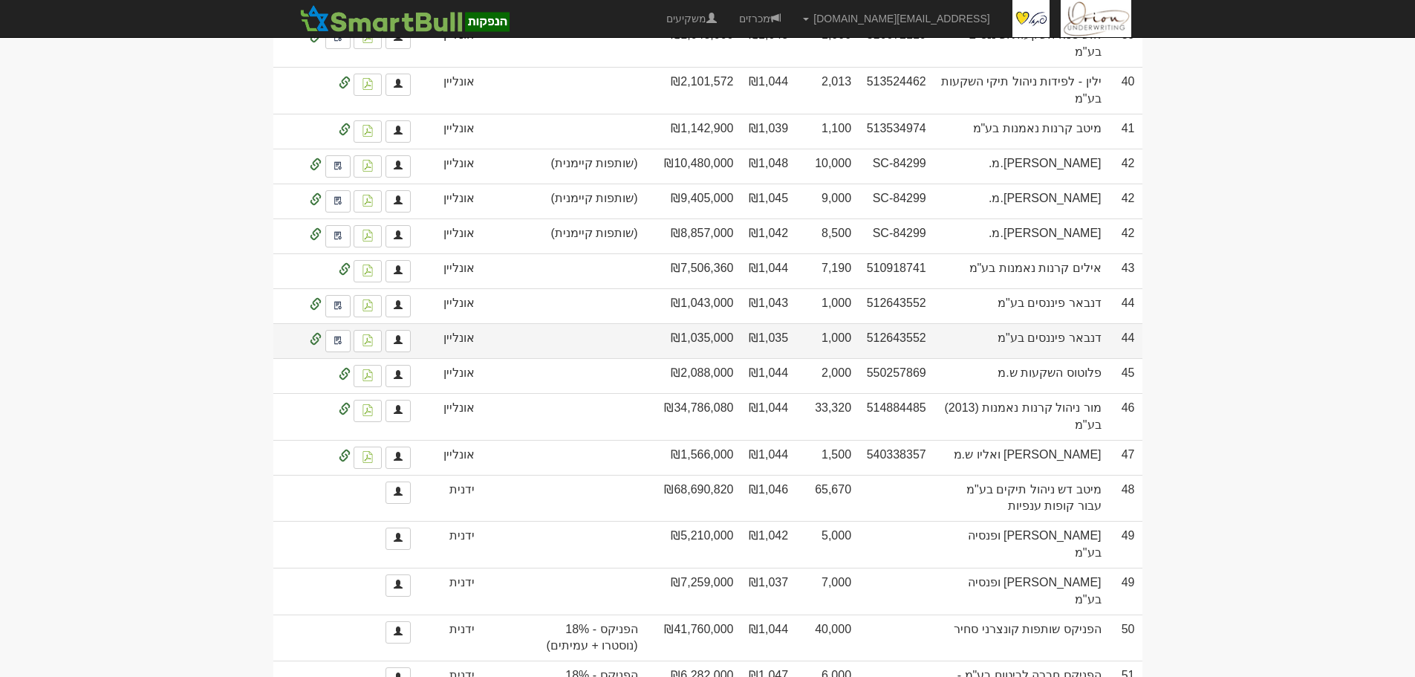
scroll to position [3418, 0]
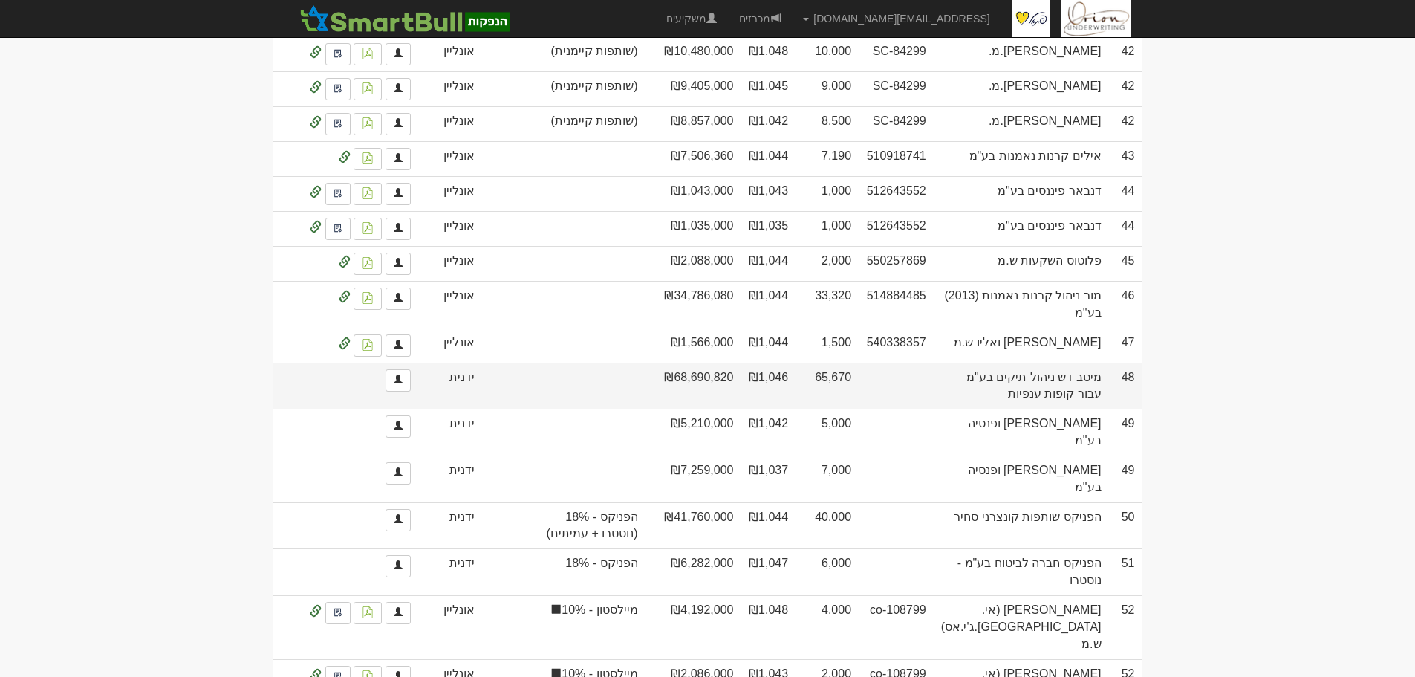
drag, startPoint x: 579, startPoint y: 363, endPoint x: 1010, endPoint y: 363, distance: 431.7
click at [1010, 363] on tr "48 מיטב דש ניהול תיקים בע"מ עבור קופות ענפיות 65,670 ₪1,046 ₪68,690,820 ידנית" at bounding box center [707, 386] width 869 height 47
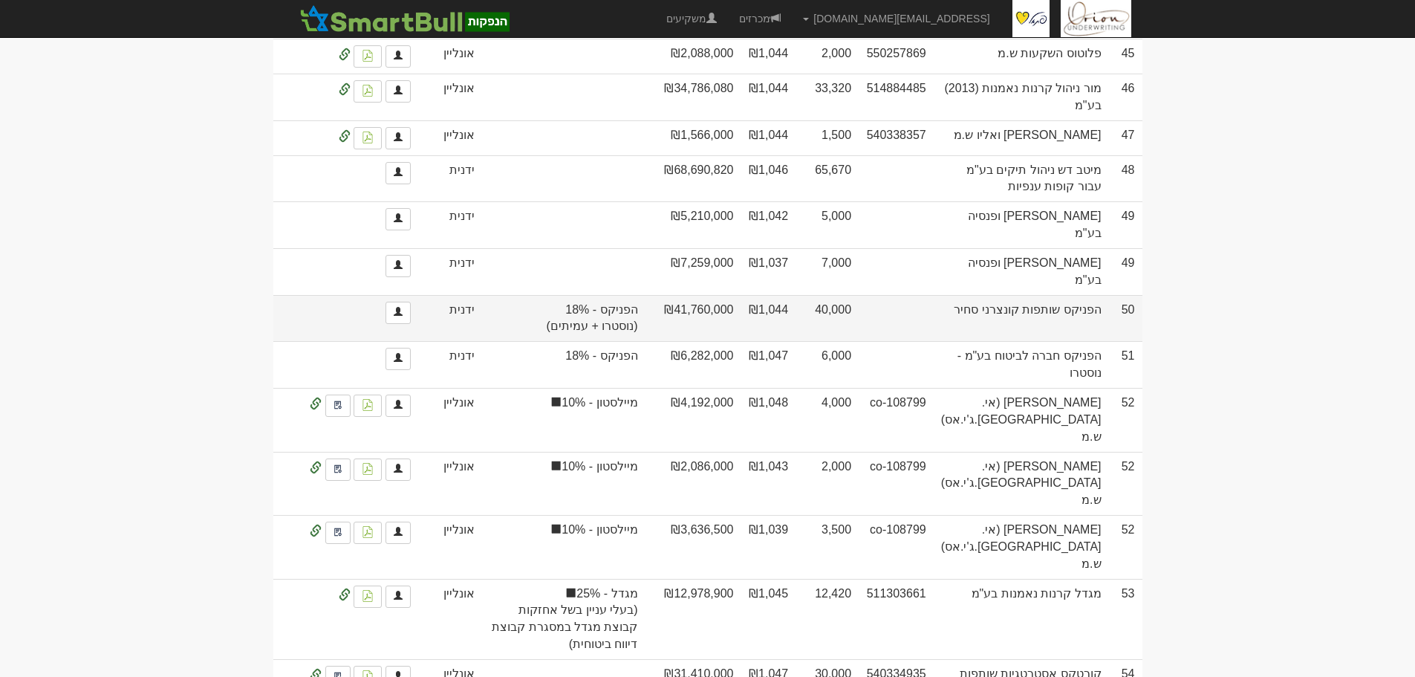
scroll to position [3608, 0]
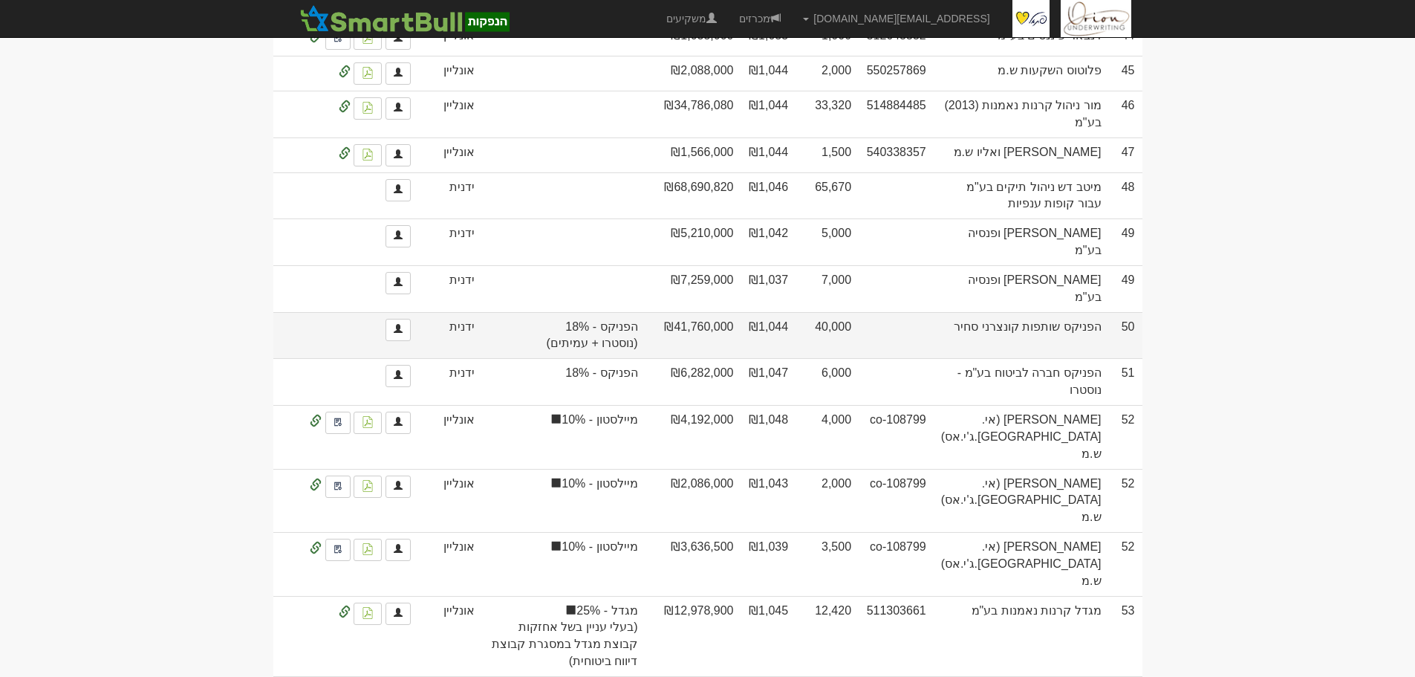
drag, startPoint x: 1108, startPoint y: 273, endPoint x: 892, endPoint y: 296, distance: 217.4
click at [892, 312] on tr "50 הפניקס שותפות קונצרני סחיר 40,000 ₪1,044 ₪41,760,000 הפניקס - 18% (נוסטרו + …" at bounding box center [707, 335] width 869 height 47
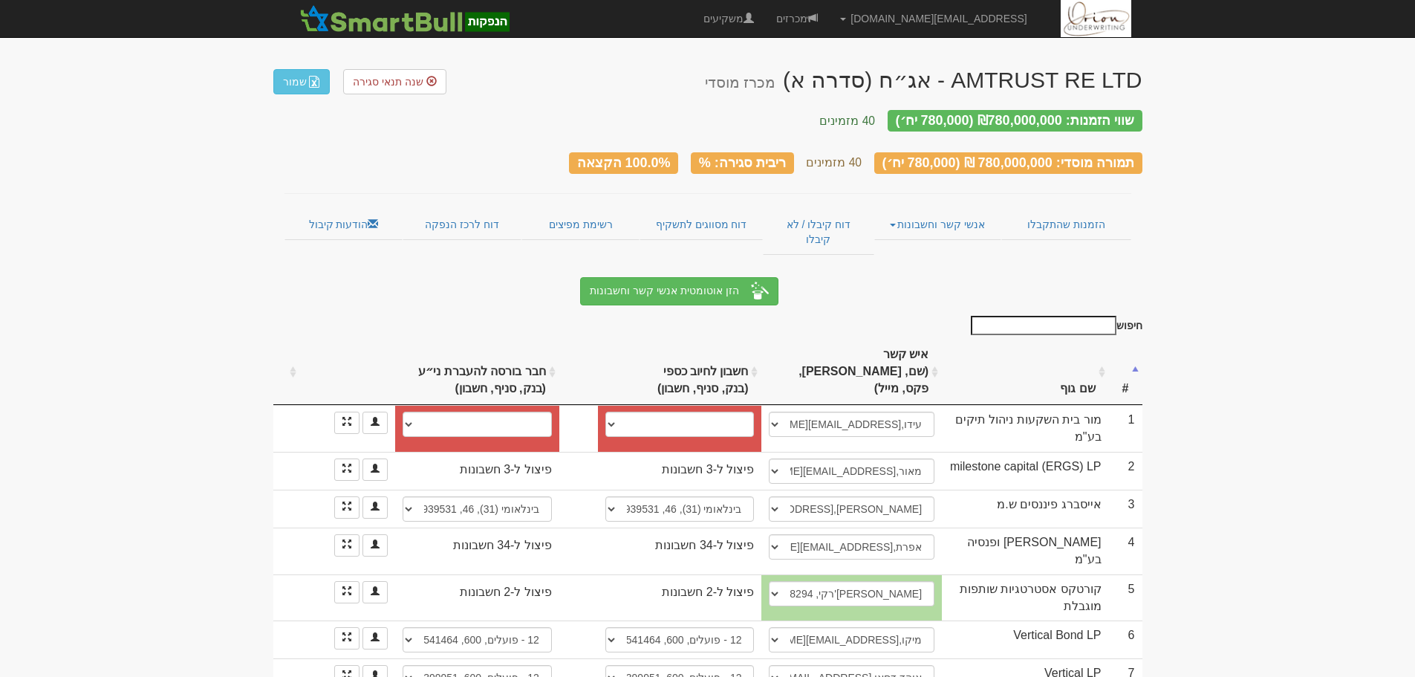
select select "621777ff68fad7288a818e20"
select select "6217780168fad7288a818e85"
select select "61004c3adaf0470004fa98da"
select select "61004ce4daf0470004fa9be6"
select select "61004ce7daf0470004fa9c69"
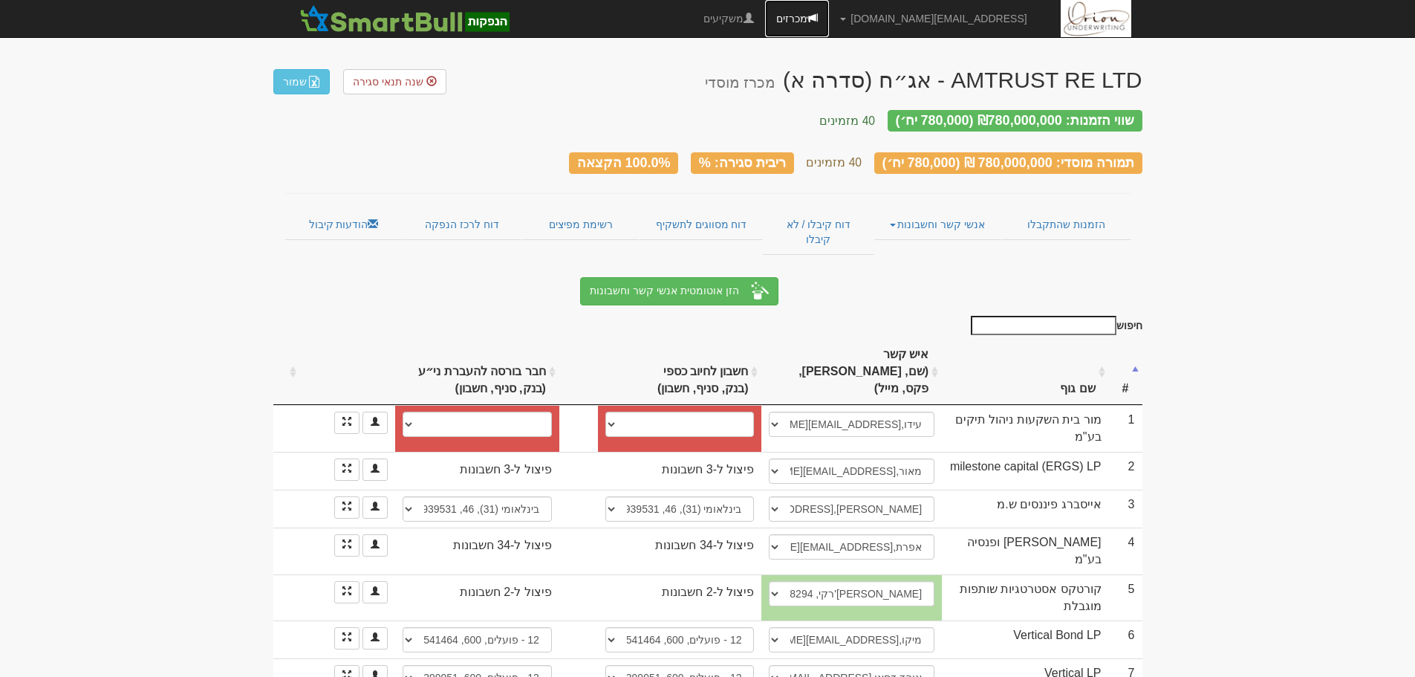
click at [829, 19] on link "מכרזים" at bounding box center [797, 18] width 64 height 37
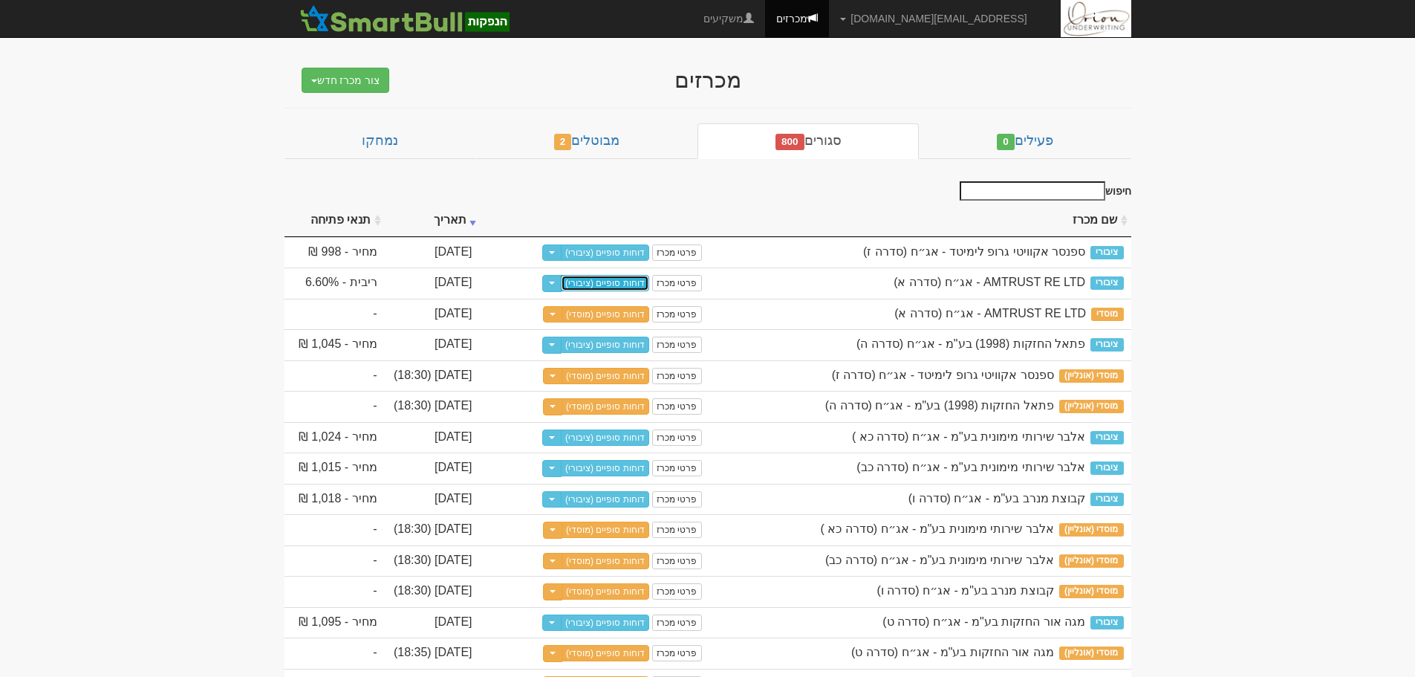
drag, startPoint x: 620, startPoint y: 285, endPoint x: 745, endPoint y: 40, distance: 274.5
click at [620, 285] on link "דוחות סופיים (ציבורי)" at bounding box center [605, 283] width 88 height 16
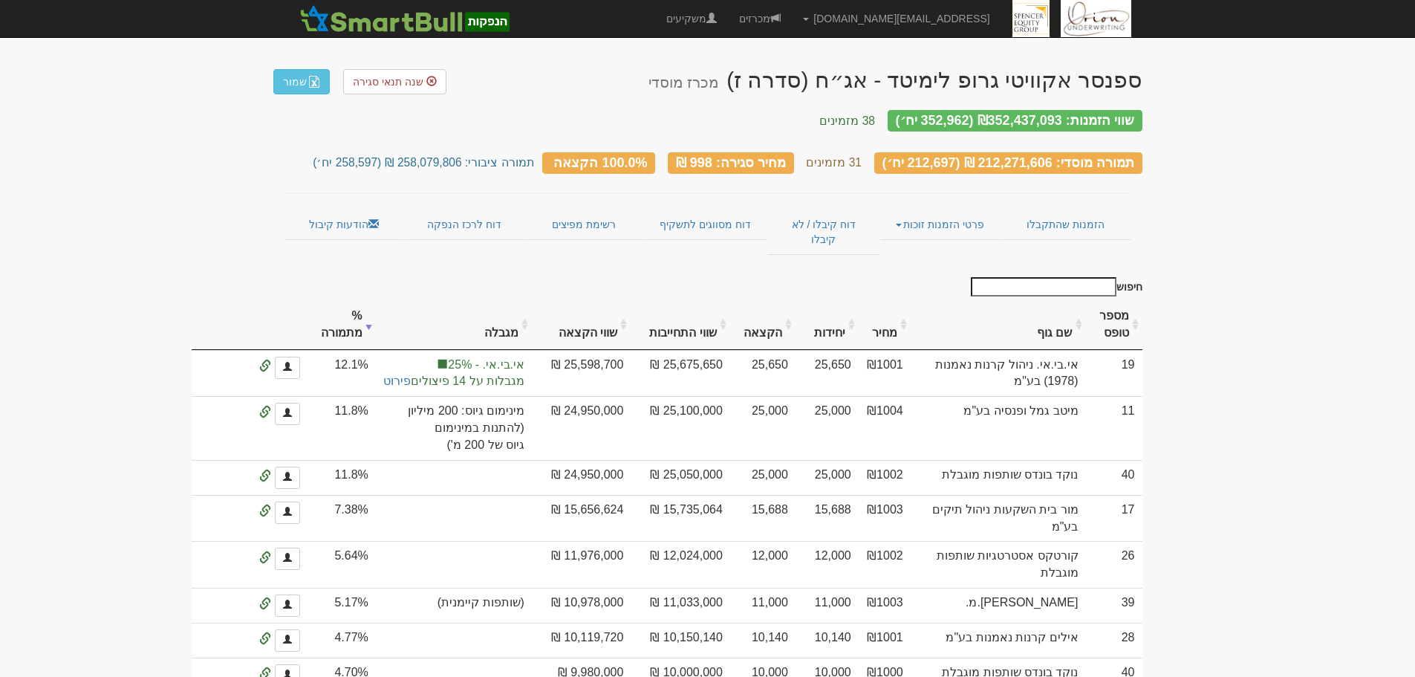
click at [344, 218] on link "הודעות קיבול" at bounding box center [345, 224] width 120 height 31
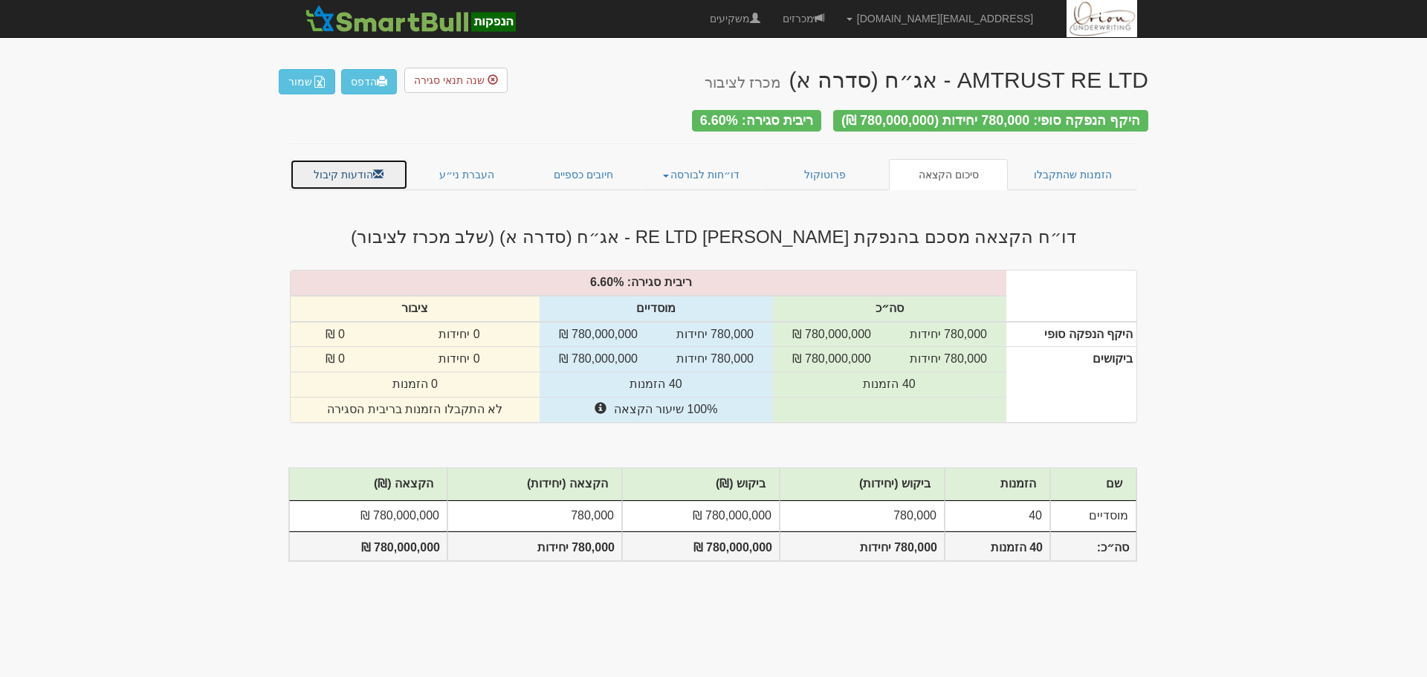
click at [354, 168] on link "הודעות קיבול" at bounding box center [349, 174] width 118 height 31
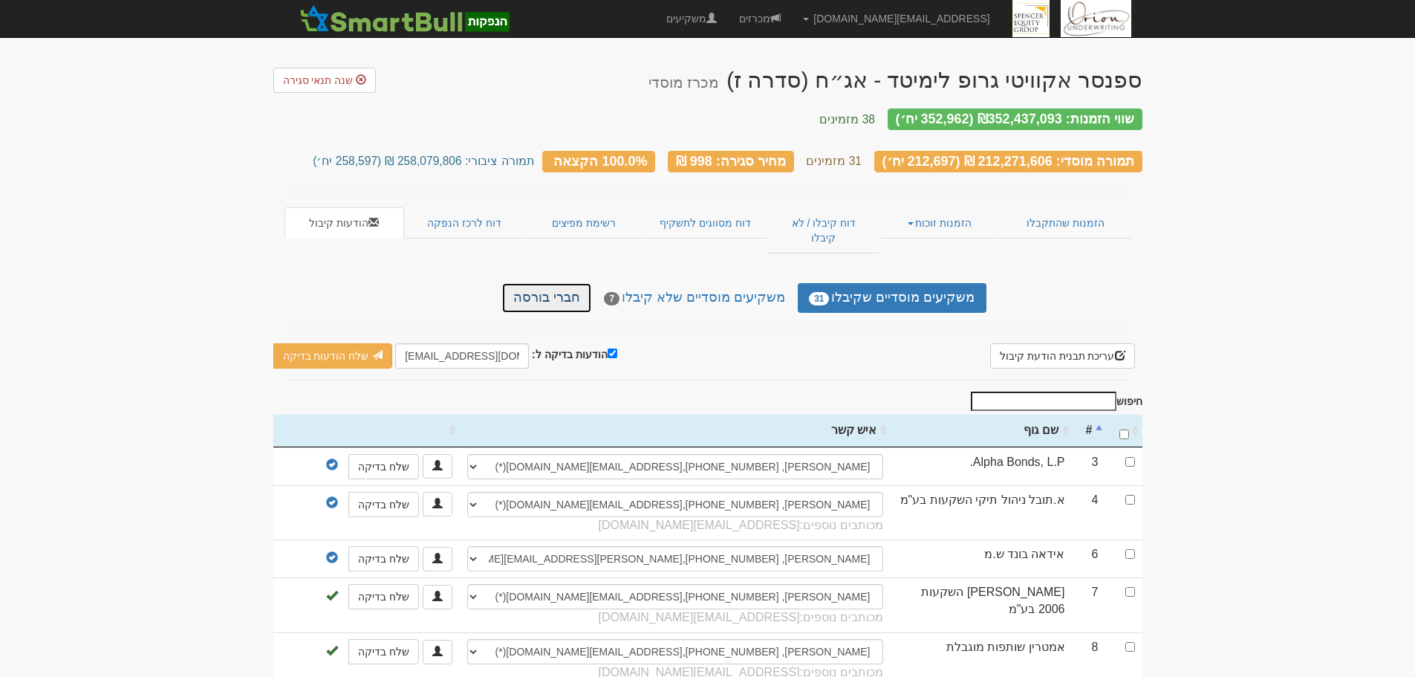
click at [582, 283] on link "חברי בורסה" at bounding box center [546, 298] width 89 height 30
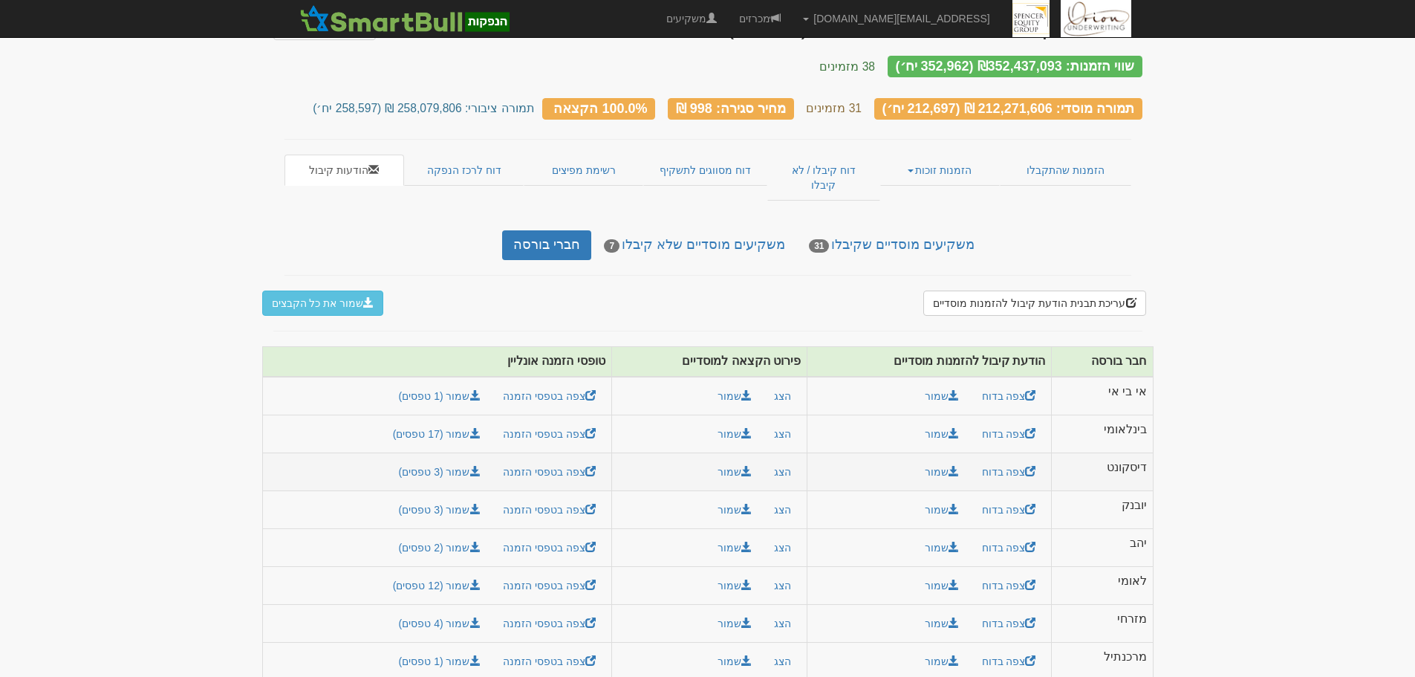
scroll to position [82, 0]
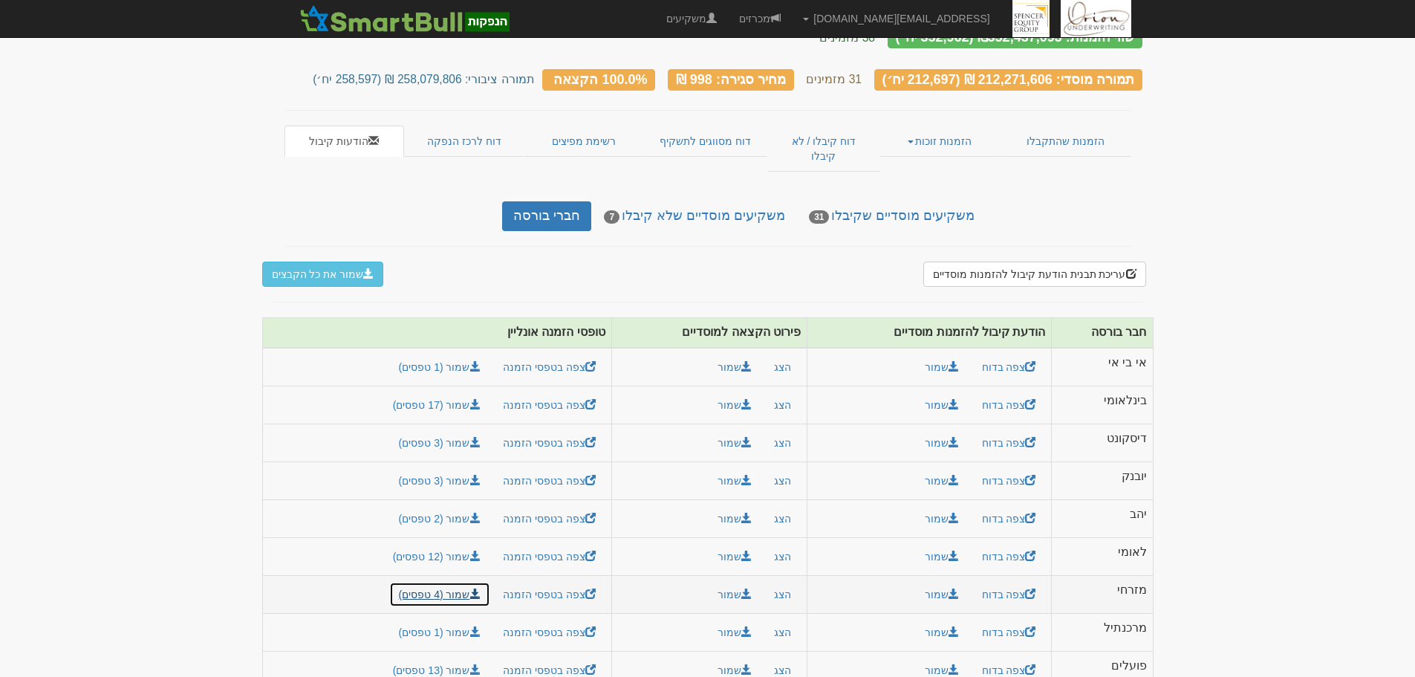
click at [452, 582] on link "שמור (4 טפסים)" at bounding box center [439, 594] width 101 height 25
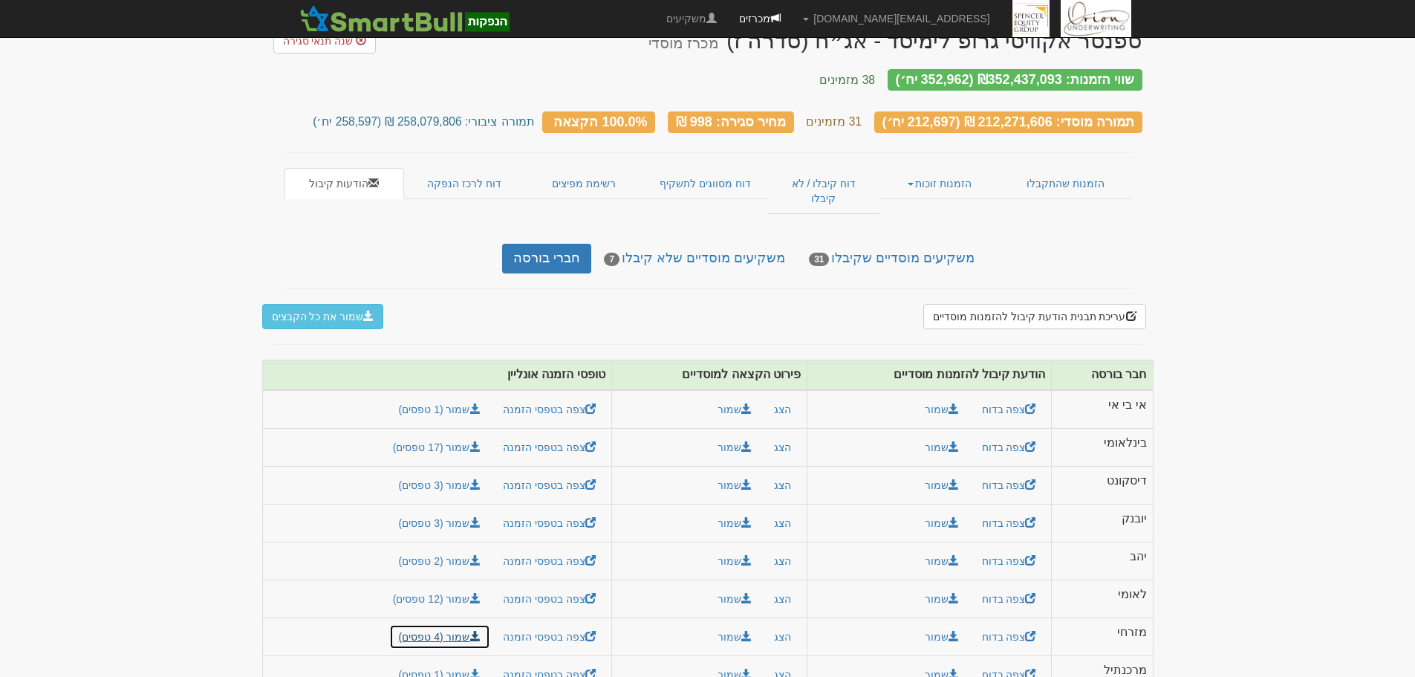
scroll to position [0, 0]
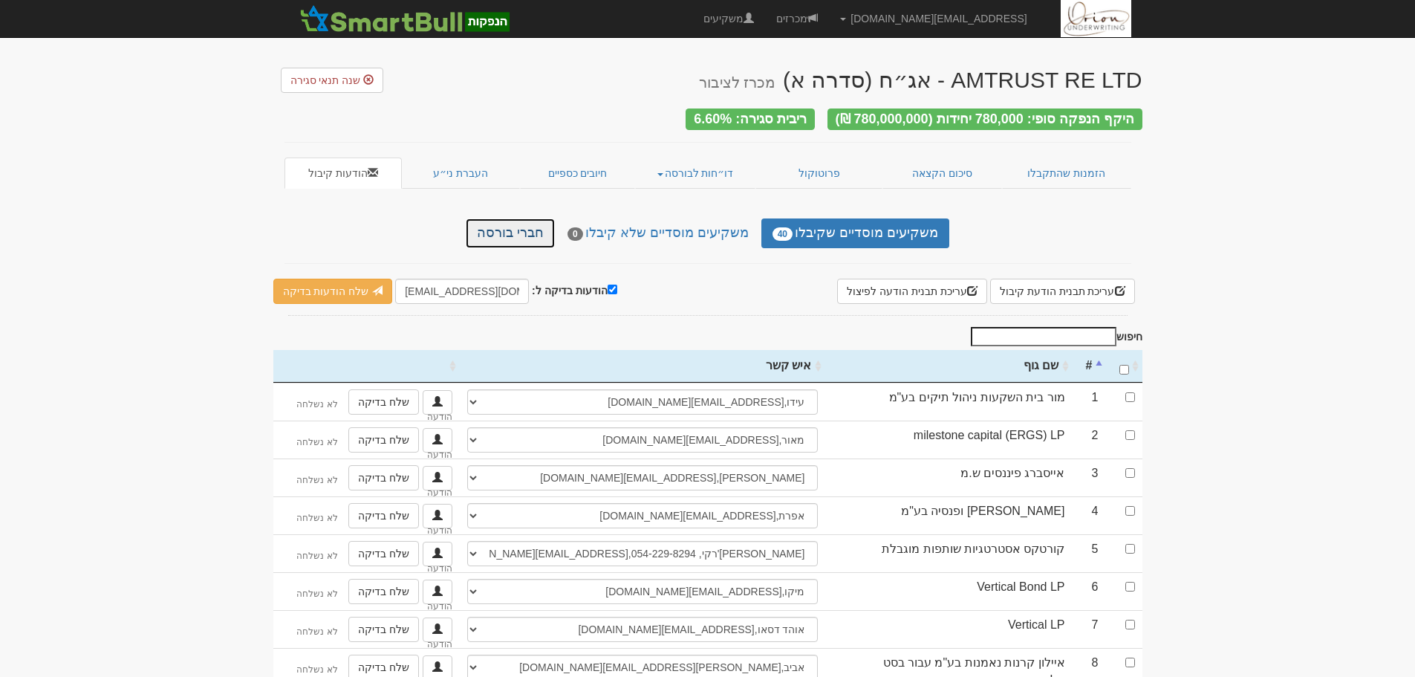
click at [514, 221] on link "חברי בורסה" at bounding box center [510, 233] width 89 height 30
